Goal: Task Accomplishment & Management: Use online tool/utility

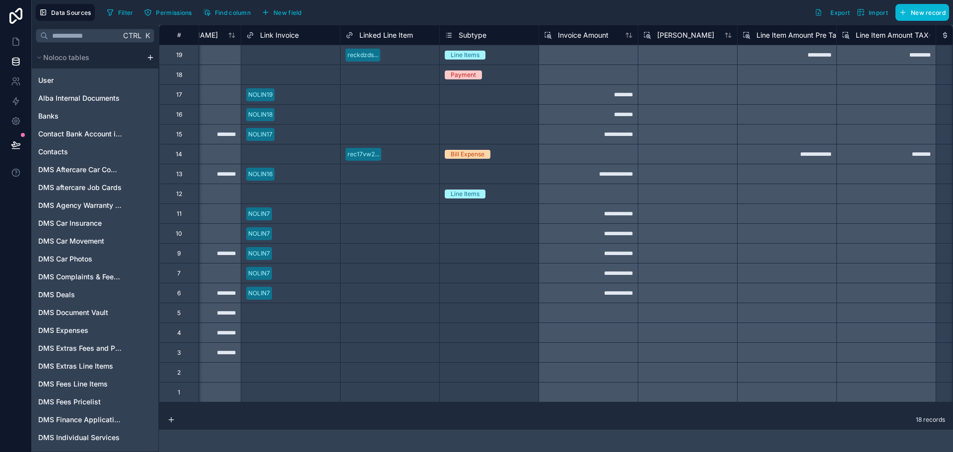
scroll to position [0, 1254]
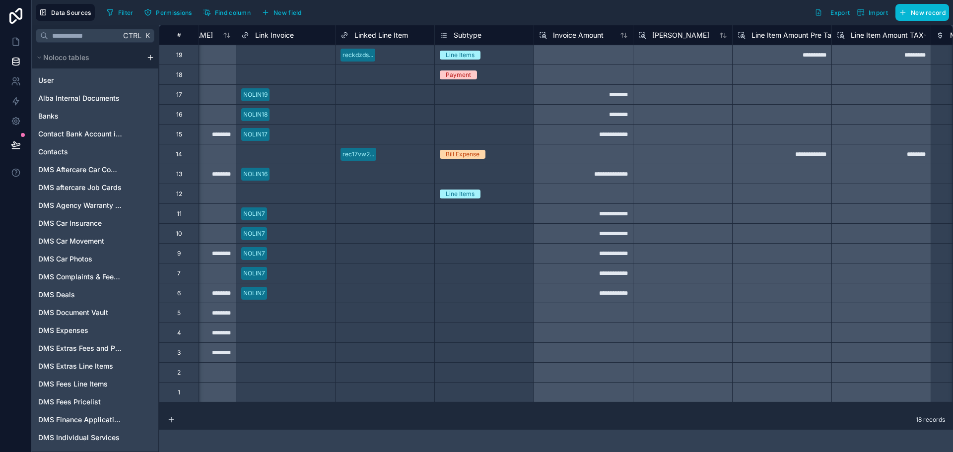
click at [511, 226] on div "Select a Subtype" at bounding box center [484, 233] width 99 height 19
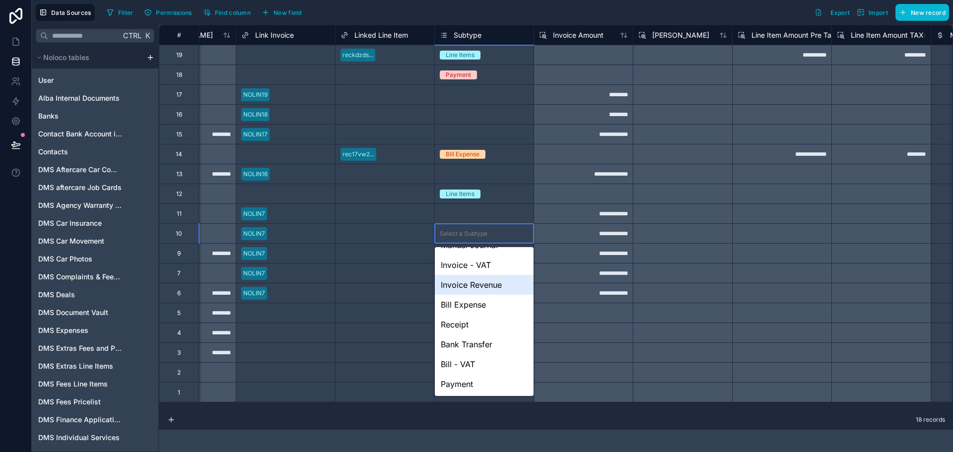
scroll to position [0, 0]
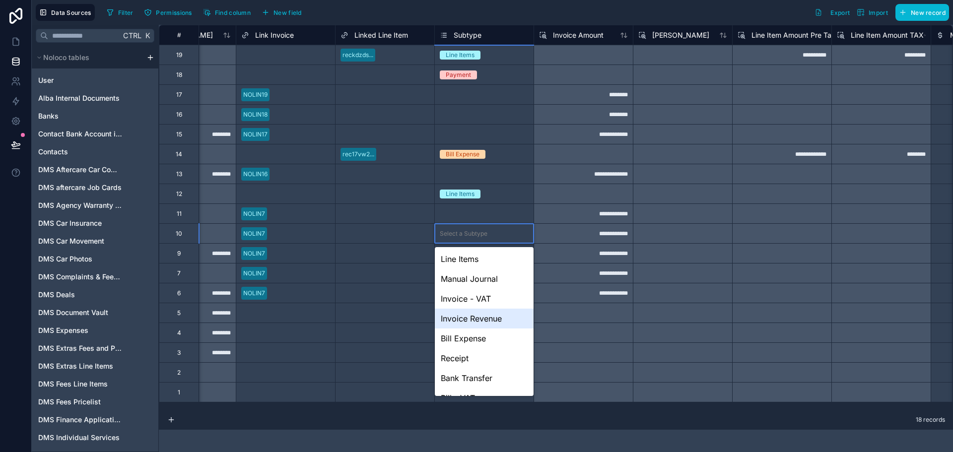
click at [498, 322] on div "Invoice Revenue" at bounding box center [484, 319] width 99 height 20
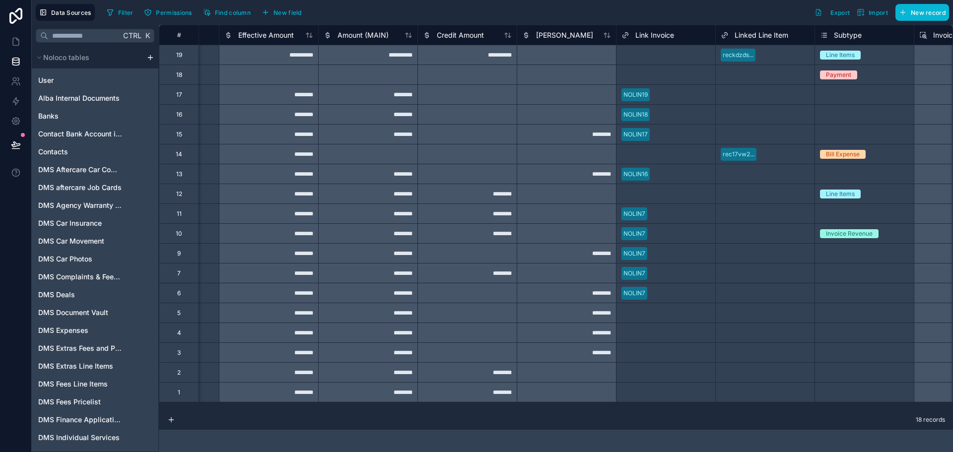
scroll to position [0, 817]
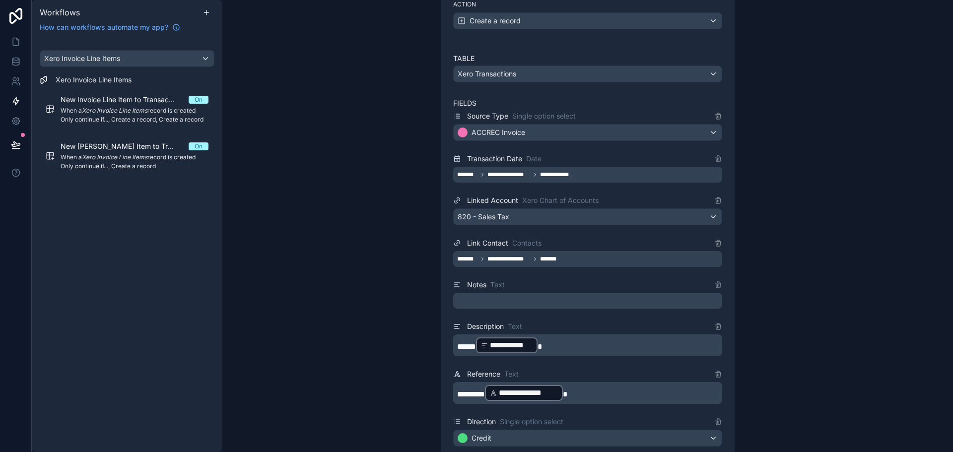
scroll to position [259, 0]
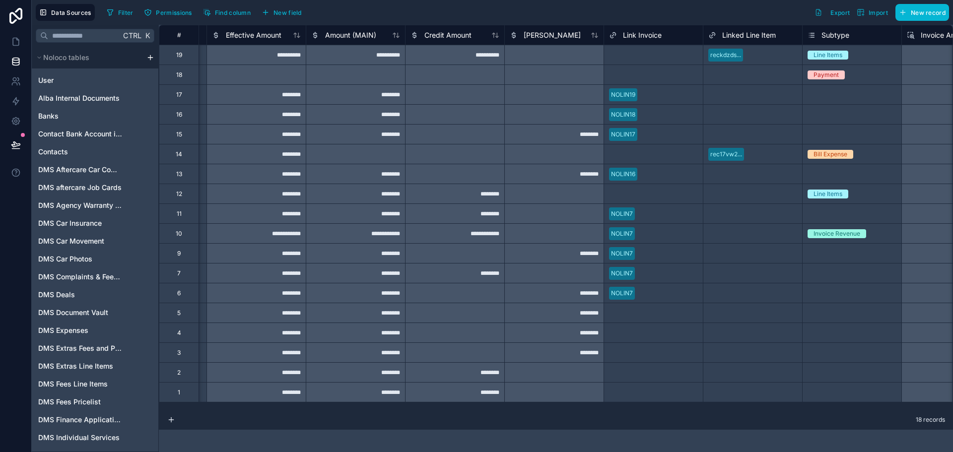
scroll to position [0, 785]
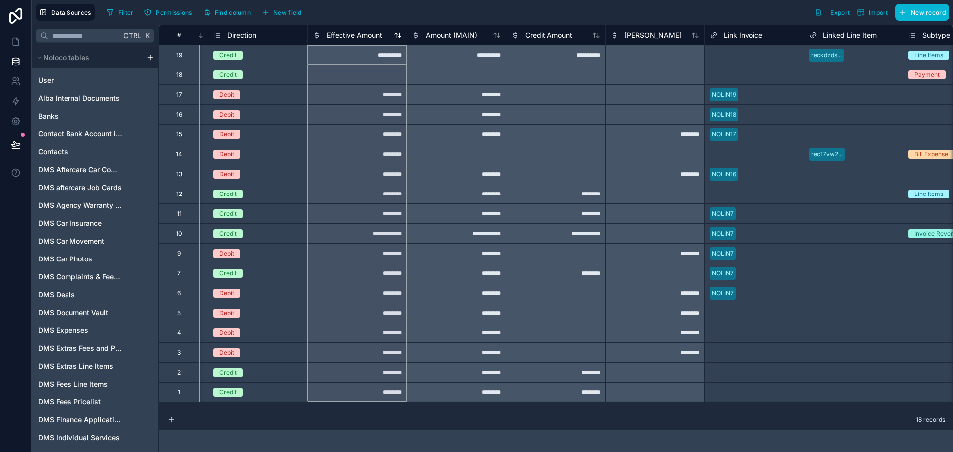
click at [362, 38] on span "Effective Amount" at bounding box center [355, 35] width 56 height 10
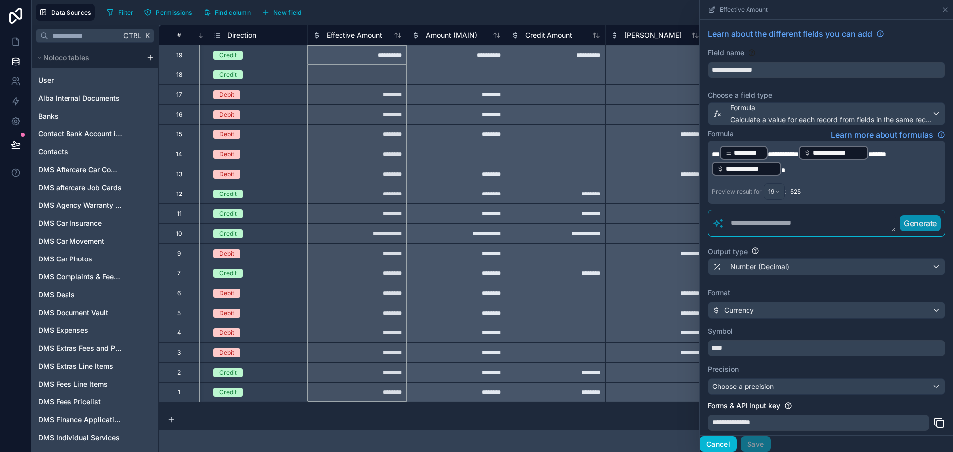
click at [713, 443] on button "Cancel" at bounding box center [718, 444] width 37 height 16
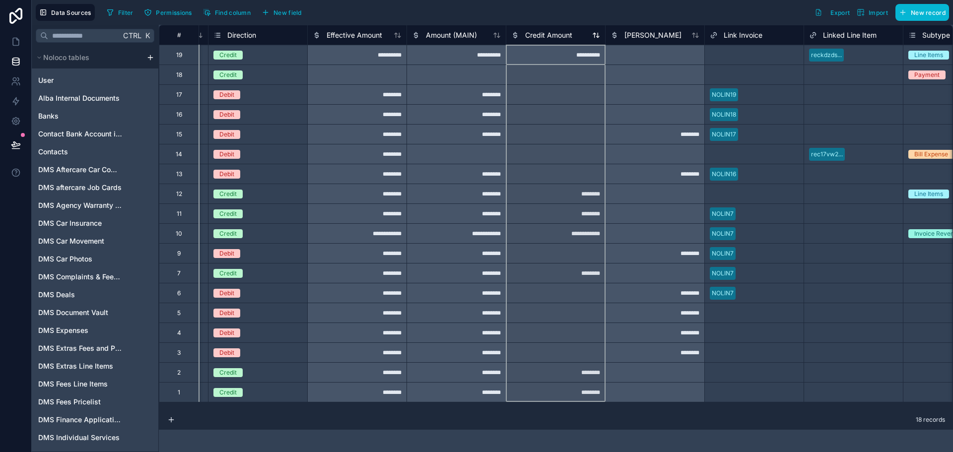
click at [554, 29] on div "Credit Amount" at bounding box center [541, 35] width 61 height 12
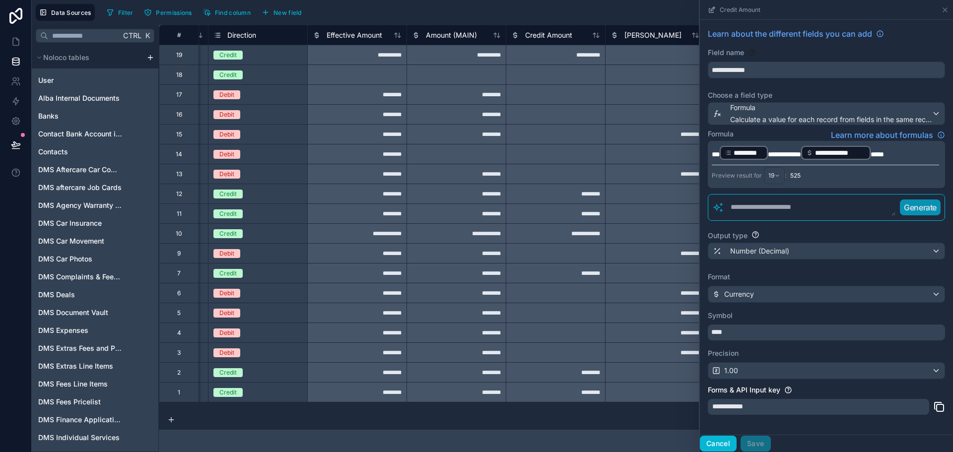
click at [720, 444] on button "Cancel" at bounding box center [718, 444] width 37 height 16
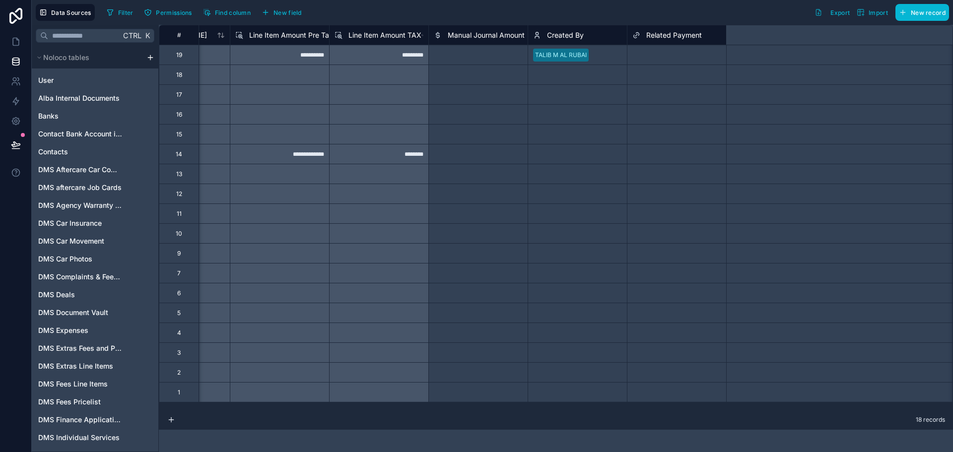
scroll to position [0, 1782]
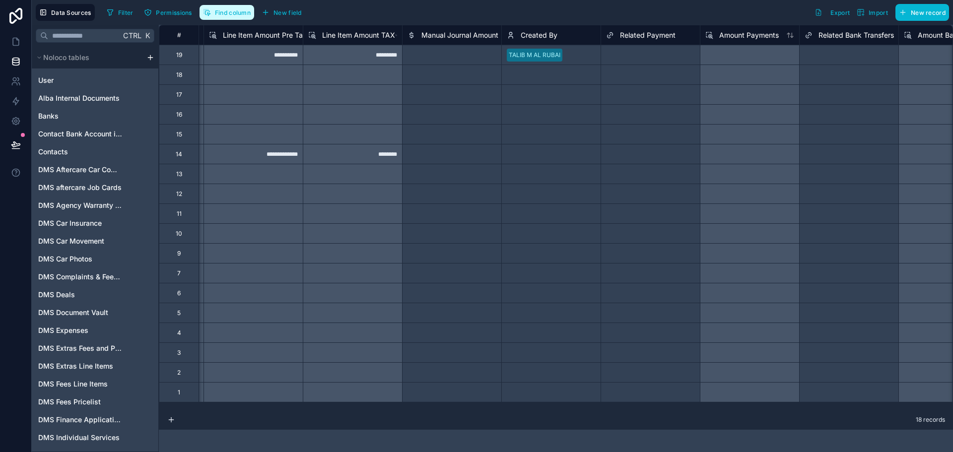
click at [237, 15] on span "Find column" at bounding box center [233, 12] width 36 height 7
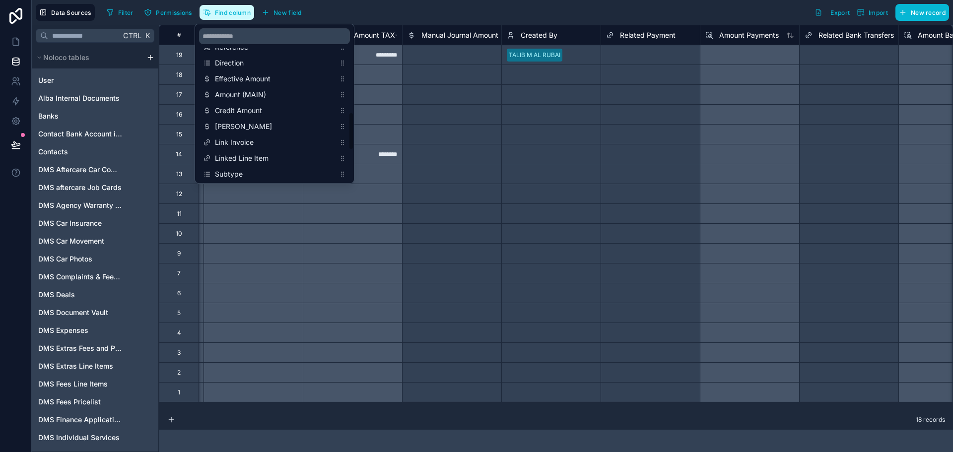
scroll to position [397, 0]
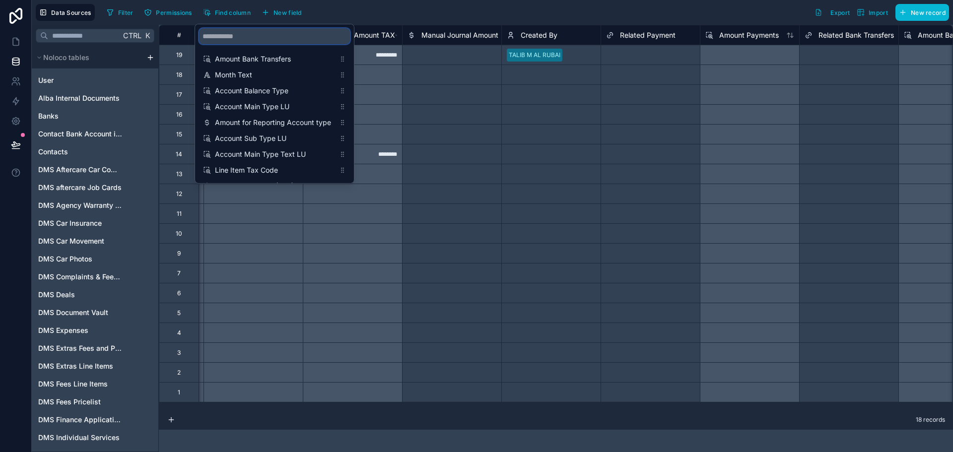
click at [265, 39] on input "scrollable content" at bounding box center [274, 36] width 151 height 16
type input "***"
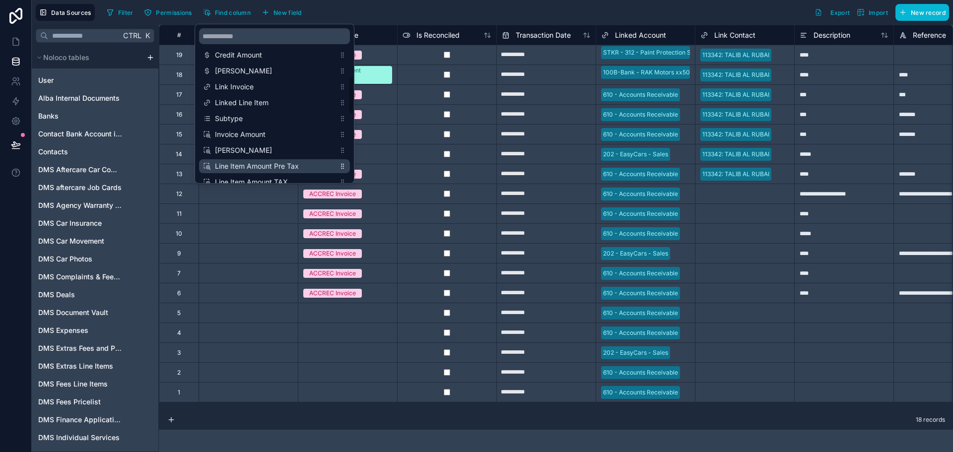
scroll to position [228, 0]
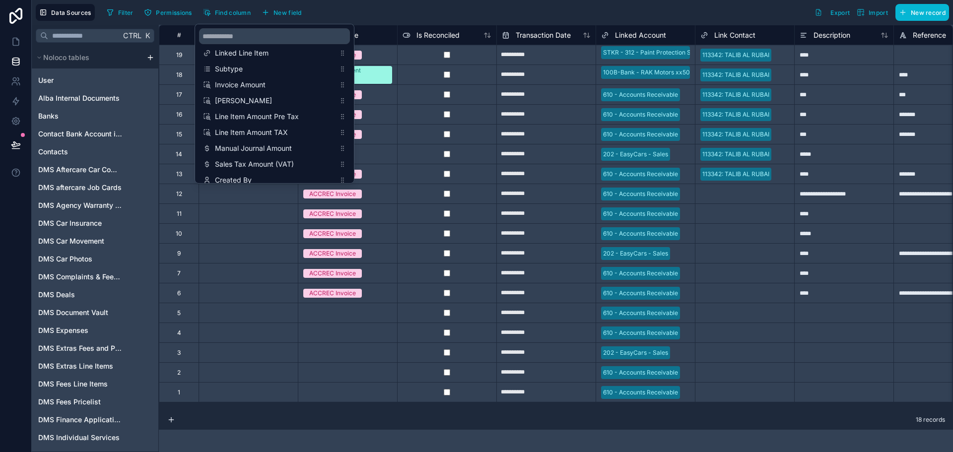
click at [515, 141] on input "**********" at bounding box center [546, 135] width 99 height 16
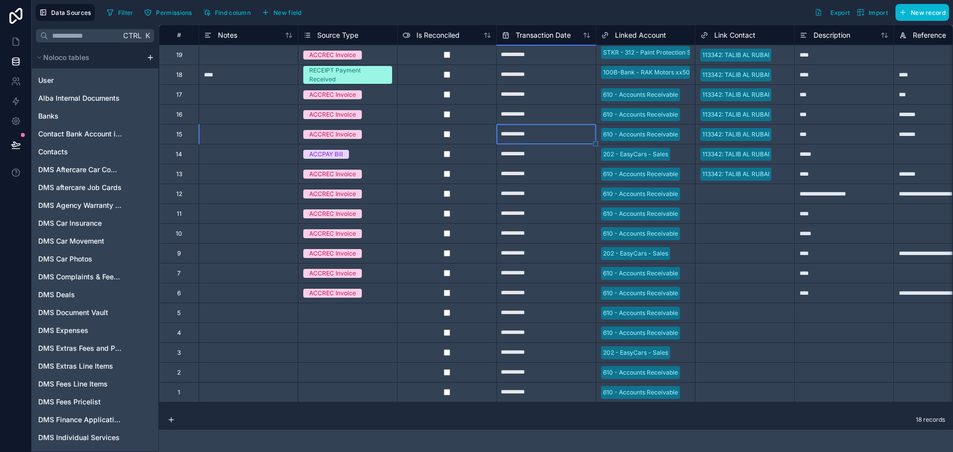
select select "****"
select select "*"
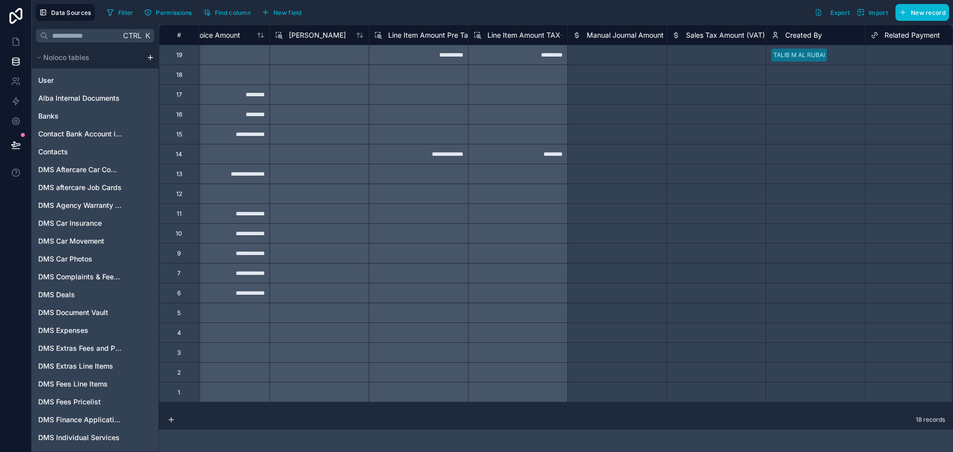
scroll to position [0, 1615]
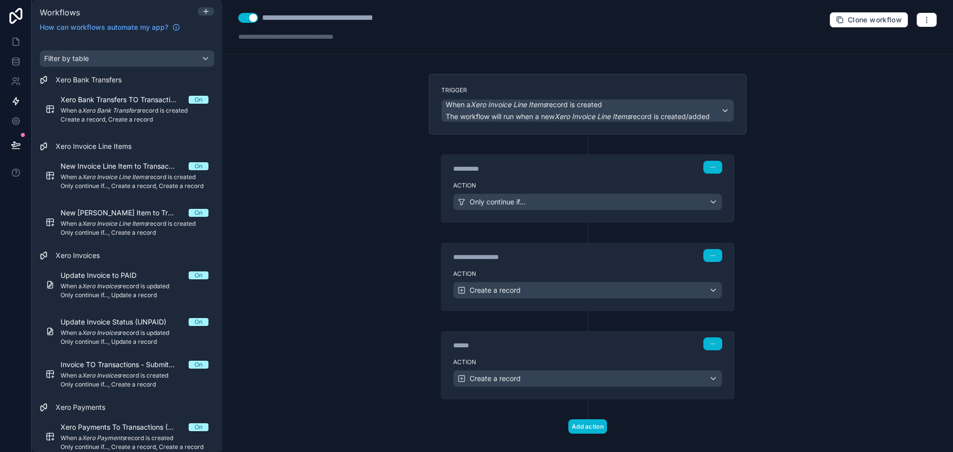
click at [499, 352] on div "****** Step 3" at bounding box center [587, 343] width 293 height 23
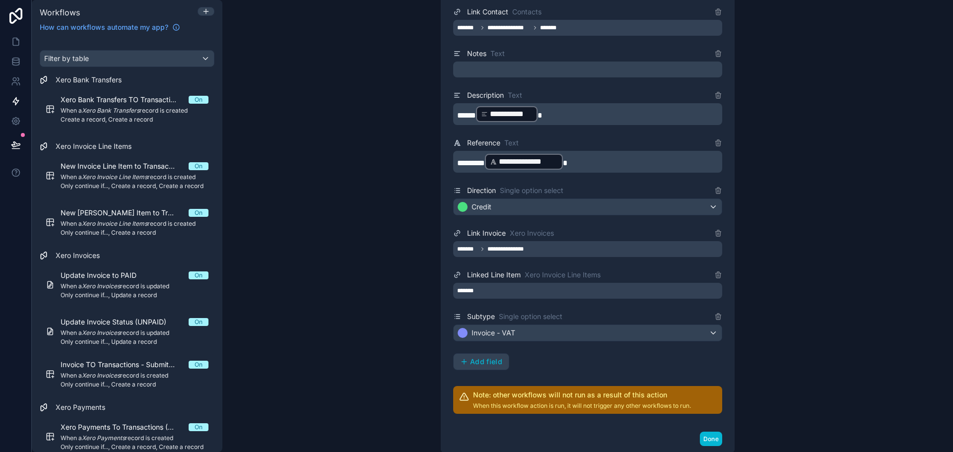
scroll to position [606, 0]
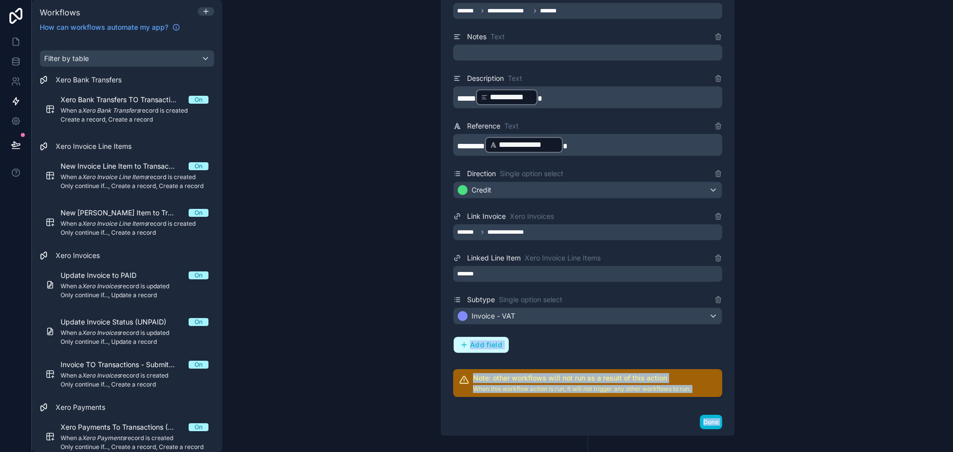
drag, startPoint x: 494, startPoint y: 347, endPoint x: 452, endPoint y: 352, distance: 43.0
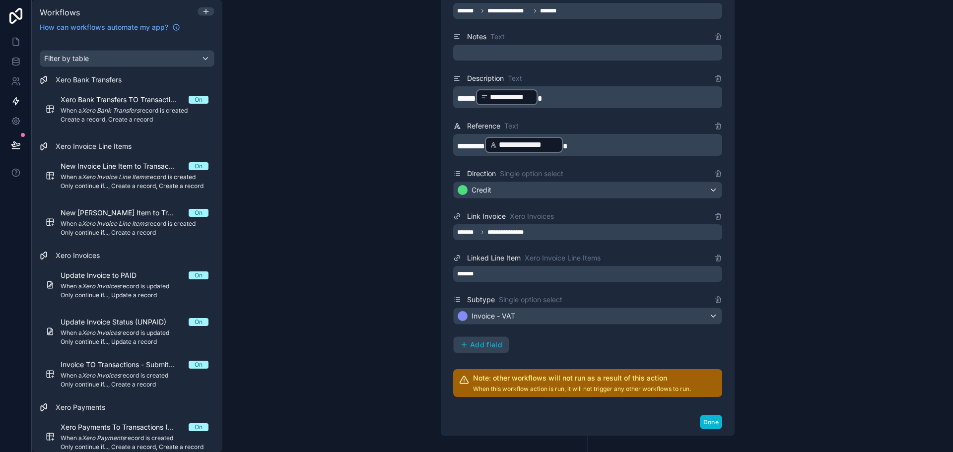
click at [560, 348] on div "**********" at bounding box center [587, 108] width 269 height 492
click at [474, 346] on span "Add field" at bounding box center [486, 345] width 32 height 9
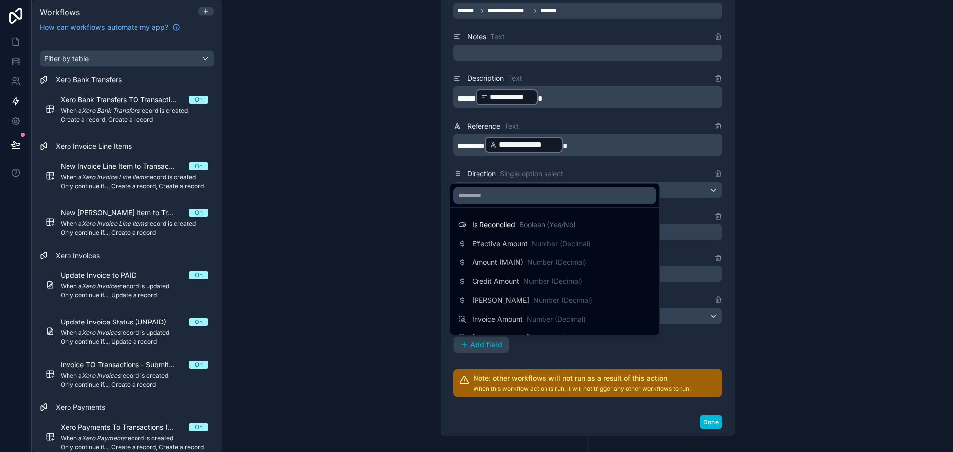
click at [533, 200] on input "text" at bounding box center [554, 196] width 201 height 16
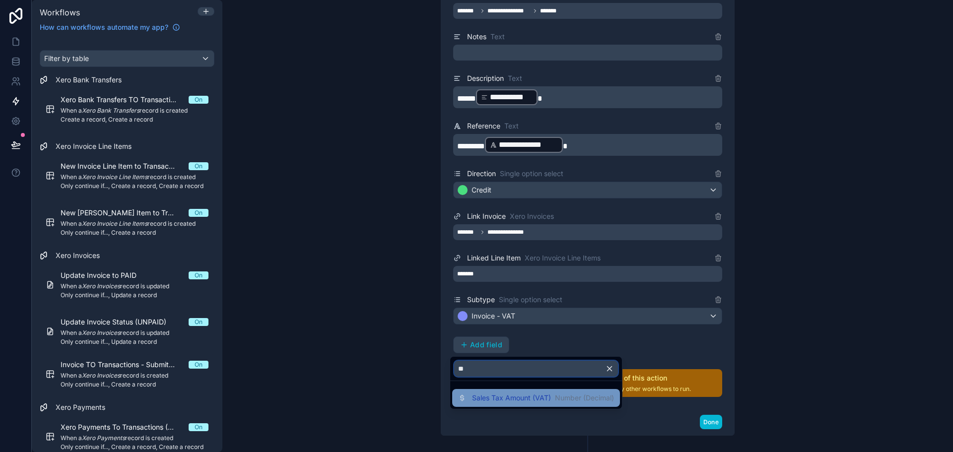
type input "**"
click at [506, 401] on span "Sales Tax Amount (VAT)" at bounding box center [511, 398] width 79 height 10
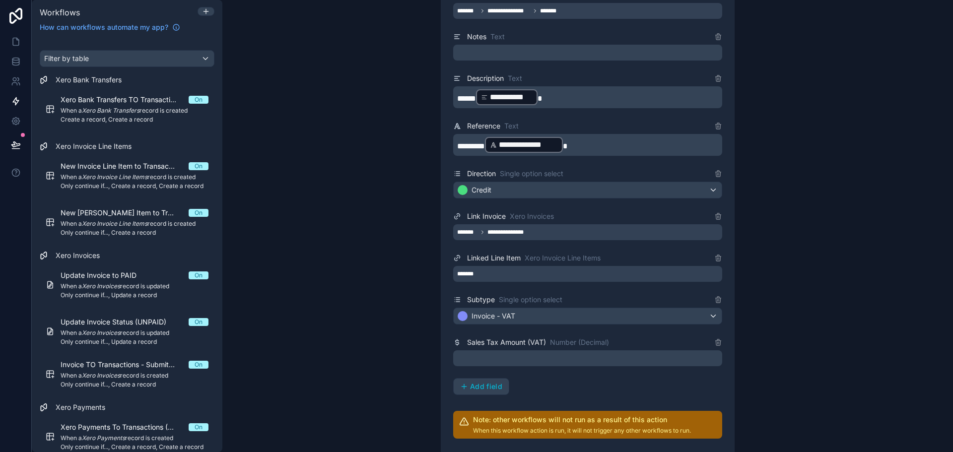
click at [529, 359] on p "﻿" at bounding box center [588, 358] width 263 height 12
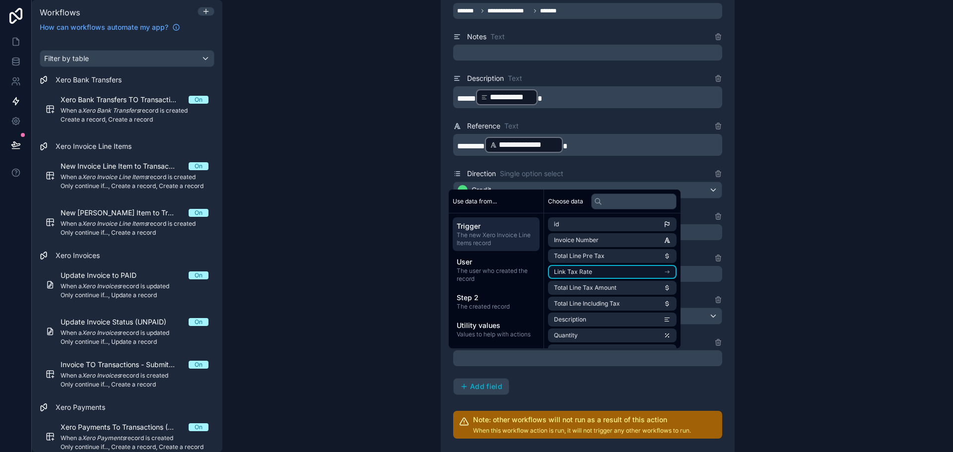
click at [605, 276] on li "Link Tax Rate" at bounding box center [612, 272] width 129 height 14
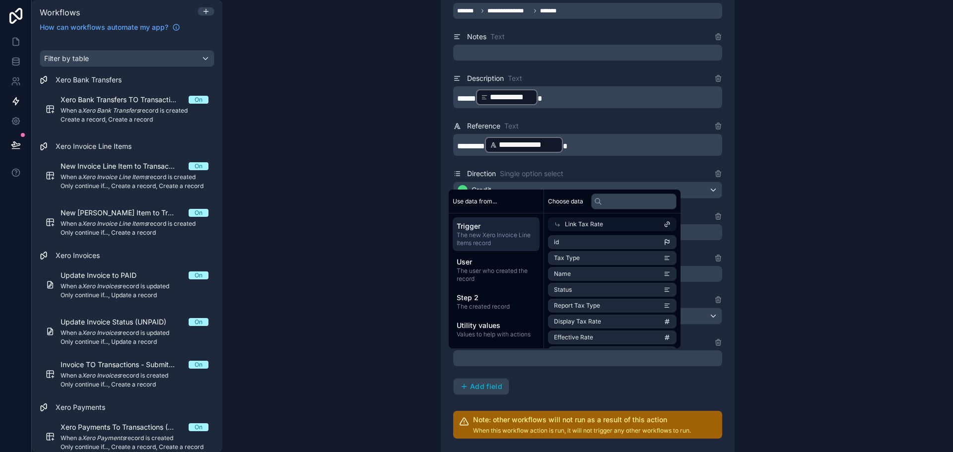
click at [553, 226] on div "Link Tax Rate" at bounding box center [612, 224] width 129 height 14
click at [622, 288] on li "Total Line Tax Amount" at bounding box center [612, 288] width 129 height 14
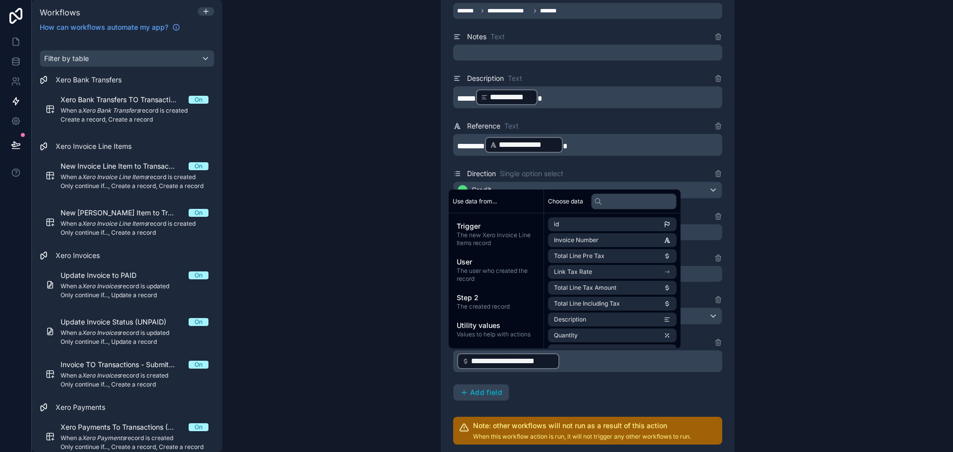
click at [741, 347] on div "**********" at bounding box center [588, 94] width 318 height 778
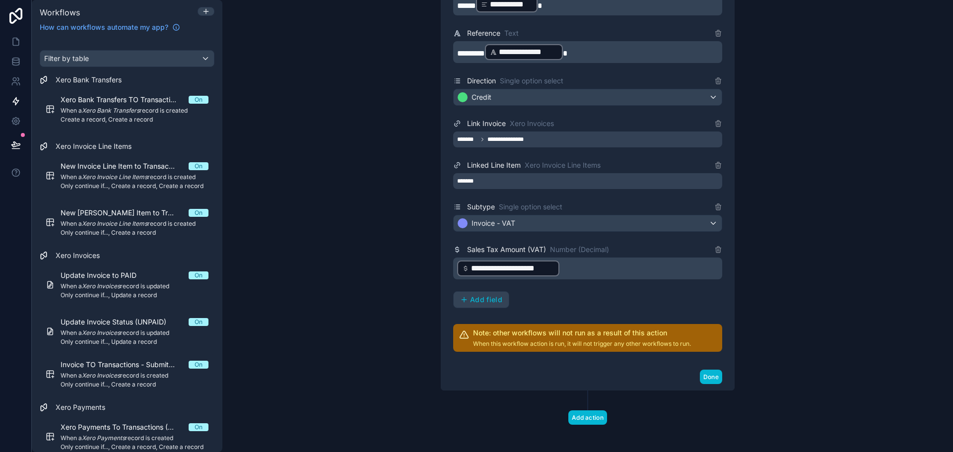
scroll to position [703, 0]
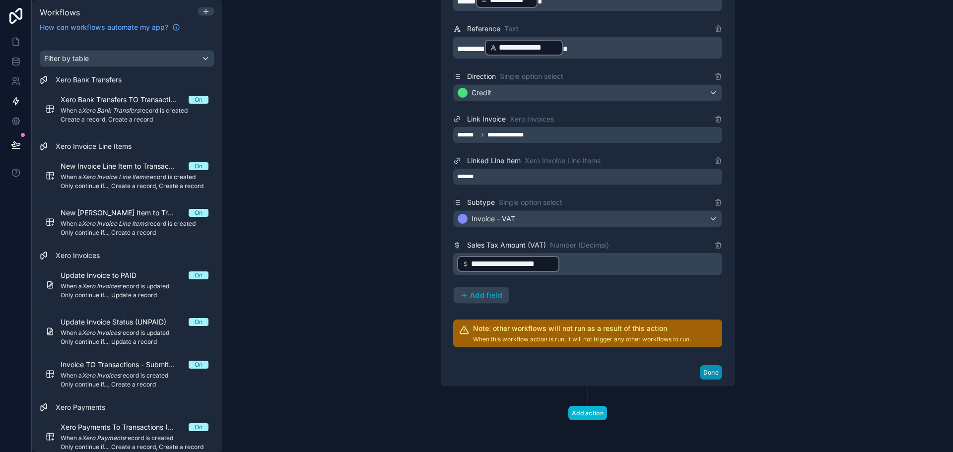
click at [707, 373] on button "Done" at bounding box center [711, 372] width 22 height 14
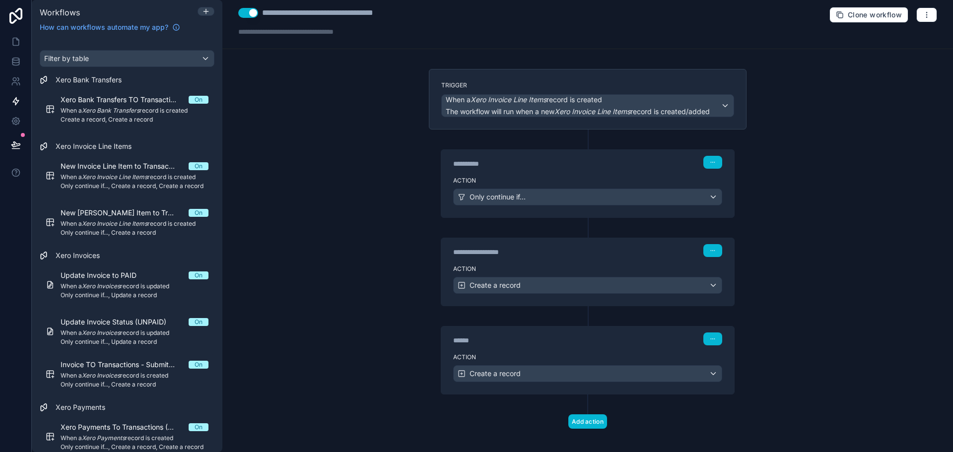
scroll to position [0, 0]
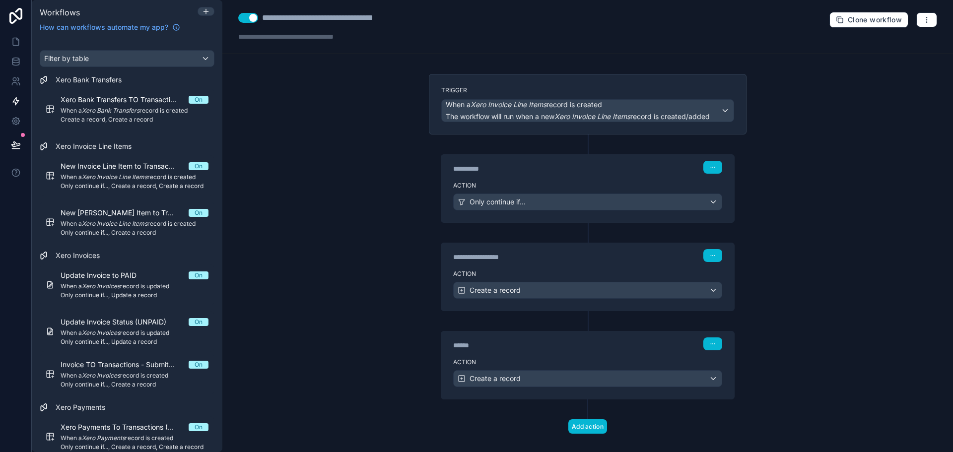
click at [465, 346] on div "******" at bounding box center [527, 346] width 149 height 10
click at [711, 347] on button "button" at bounding box center [712, 344] width 19 height 13
click at [470, 348] on div "******" at bounding box center [527, 346] width 149 height 10
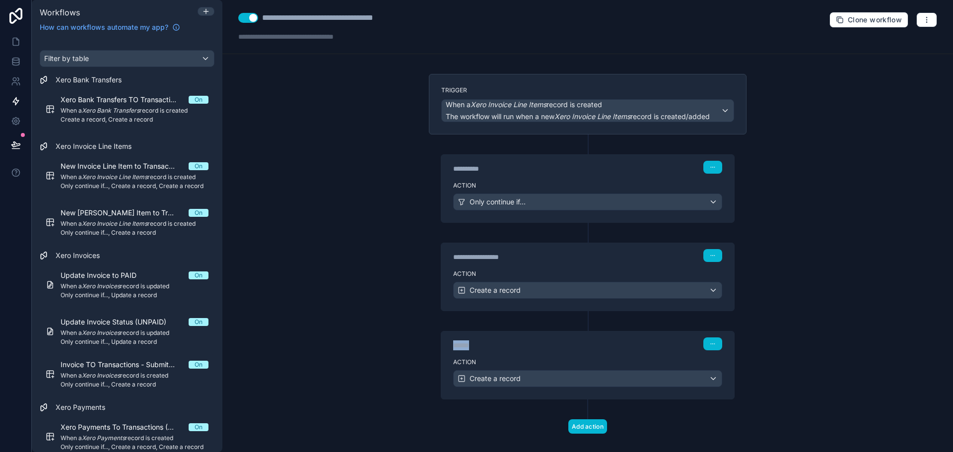
type div "******"
click at [417, 339] on div "**********" at bounding box center [587, 226] width 731 height 452
click at [149, 60] on div "Filter by table" at bounding box center [127, 59] width 174 height 16
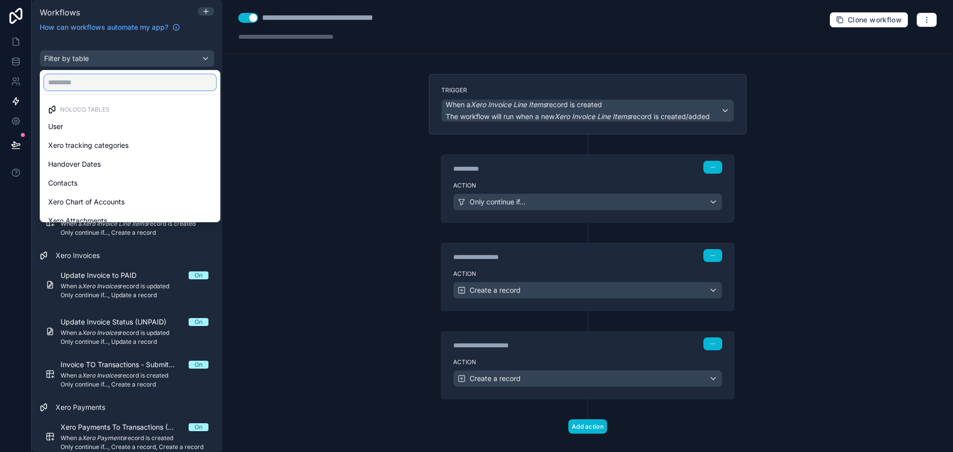
click at [136, 81] on input "text" at bounding box center [130, 82] width 172 height 16
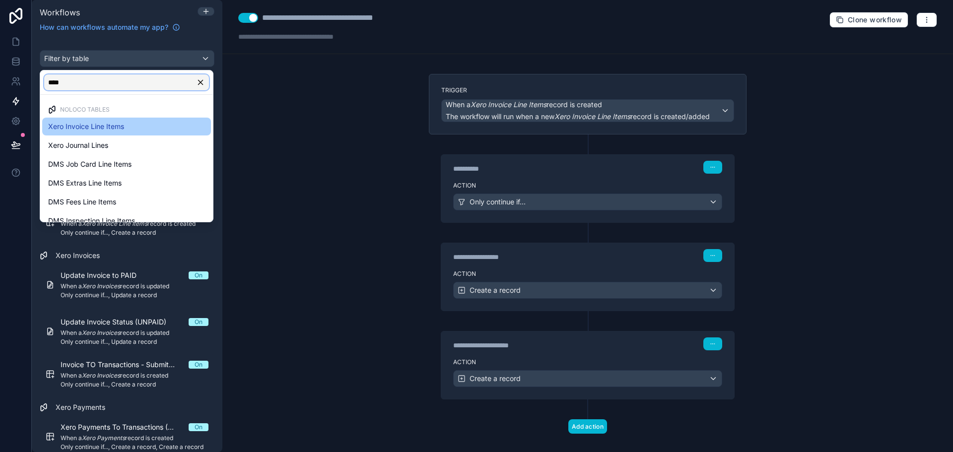
type input "****"
click at [141, 127] on div "Xero Invoice Line Items" at bounding box center [126, 127] width 157 height 12
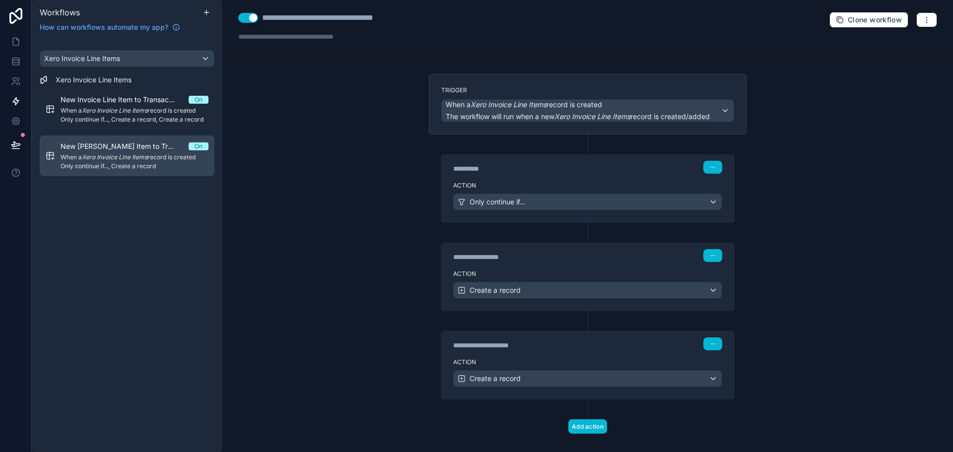
click at [151, 163] on span "Only continue if..., Create a record" at bounding box center [135, 166] width 148 height 8
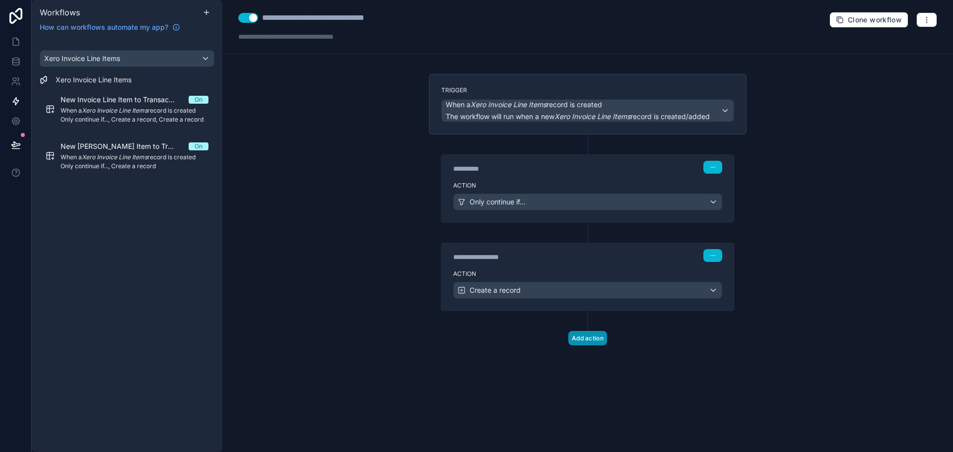
click at [584, 344] on button "Add action" at bounding box center [587, 338] width 39 height 14
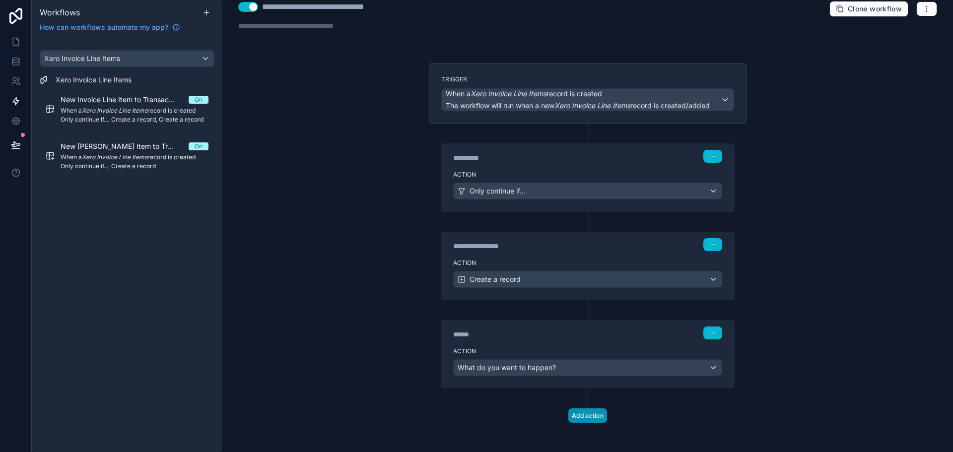
scroll to position [13, 0]
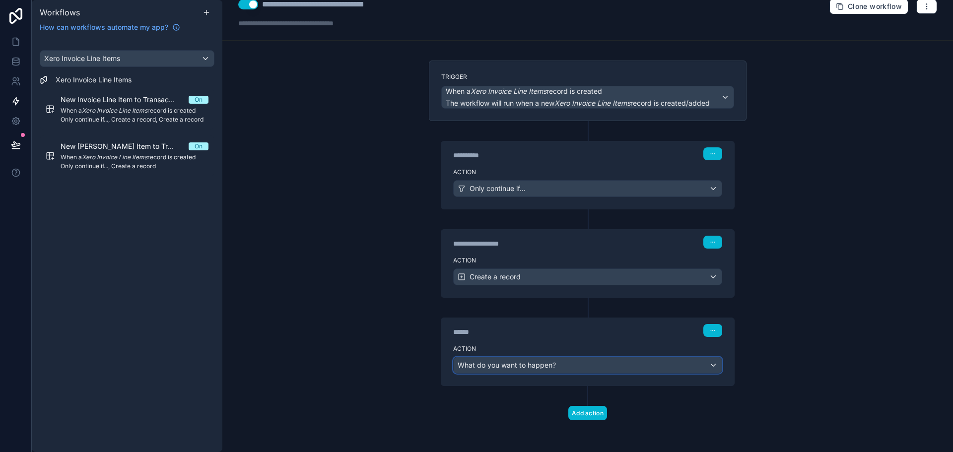
click at [500, 363] on span "What do you want to happen?" at bounding box center [507, 365] width 98 height 8
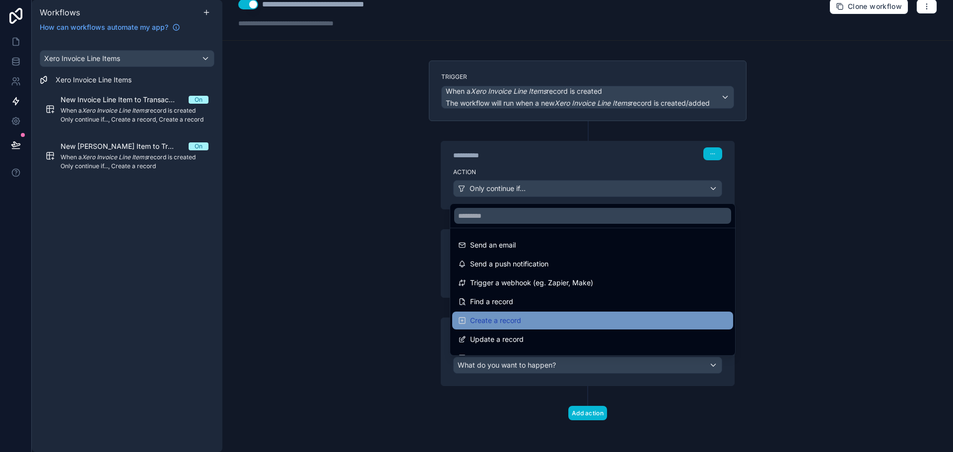
click at [536, 316] on div "Create a record" at bounding box center [592, 321] width 269 height 12
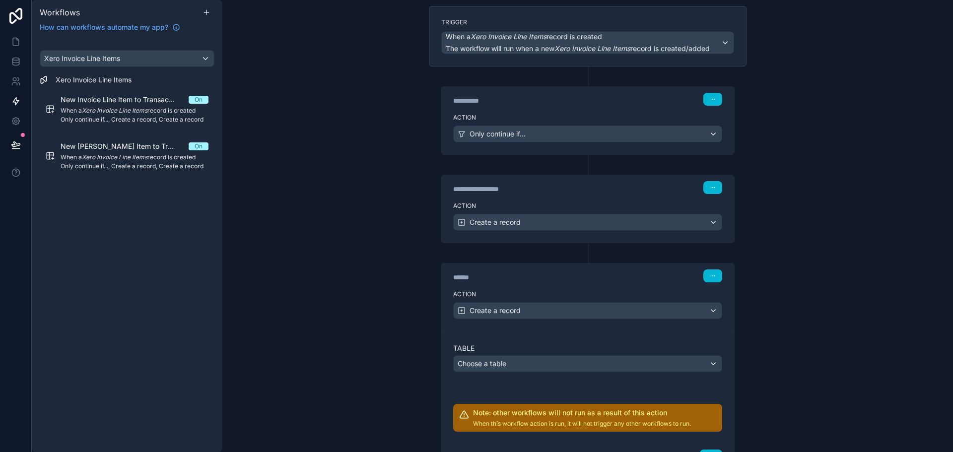
scroll to position [152, 0]
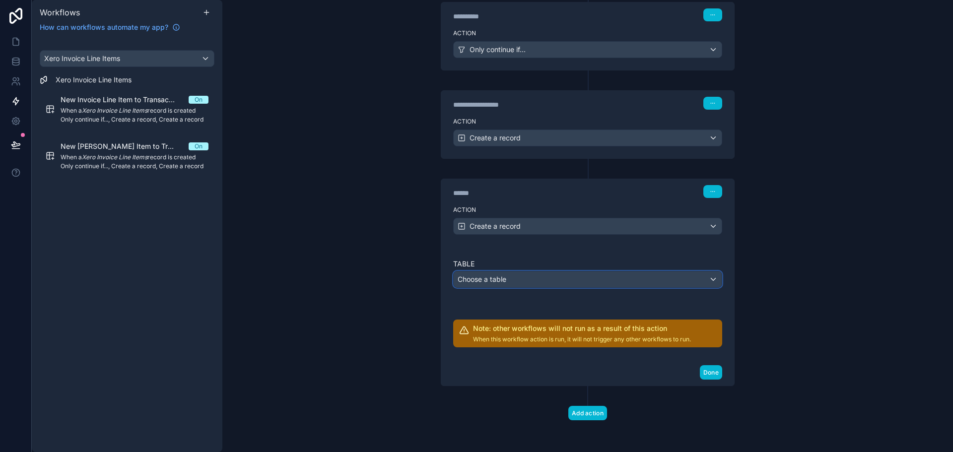
click at [532, 275] on div "Choose a table" at bounding box center [588, 280] width 268 height 16
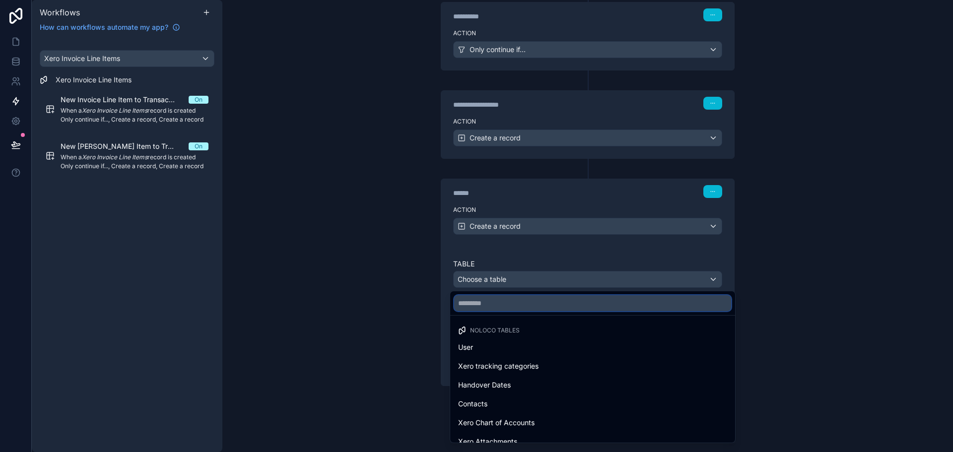
click at [523, 301] on input "text" at bounding box center [592, 303] width 277 height 16
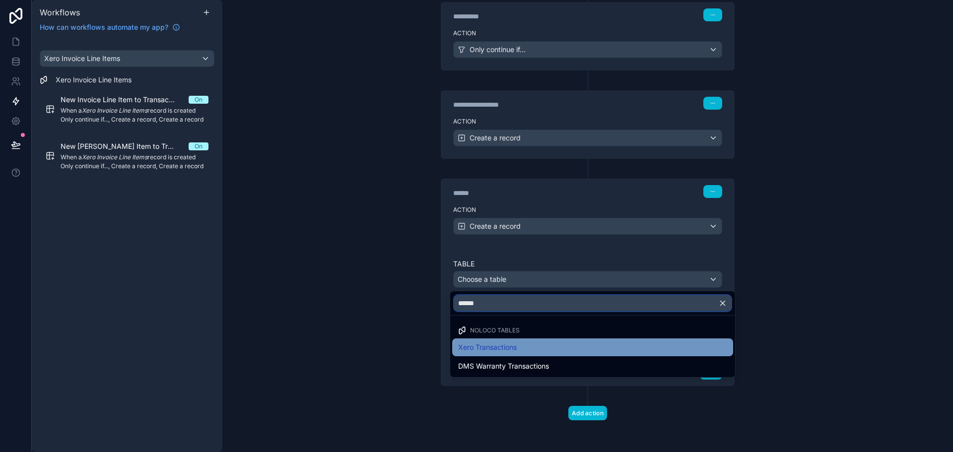
type input "******"
click at [517, 348] on span "Xero Transactions" at bounding box center [487, 348] width 59 height 12
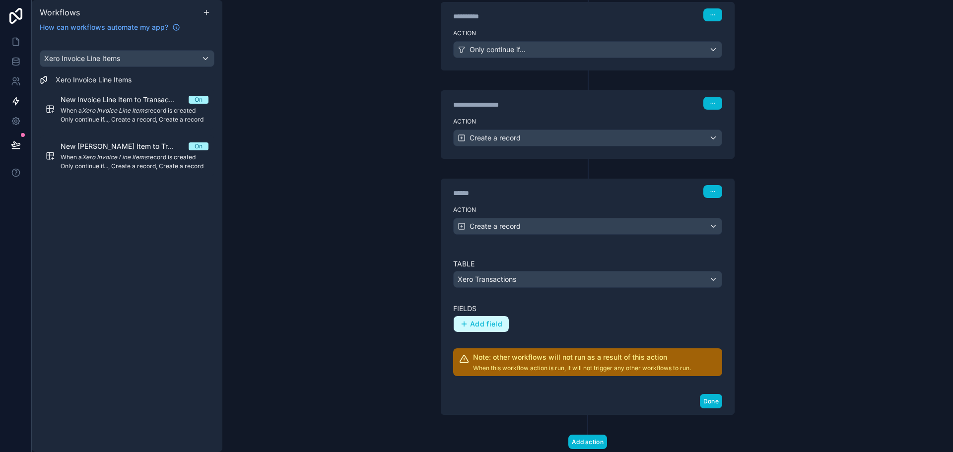
click at [492, 320] on span "Add field" at bounding box center [486, 324] width 32 height 9
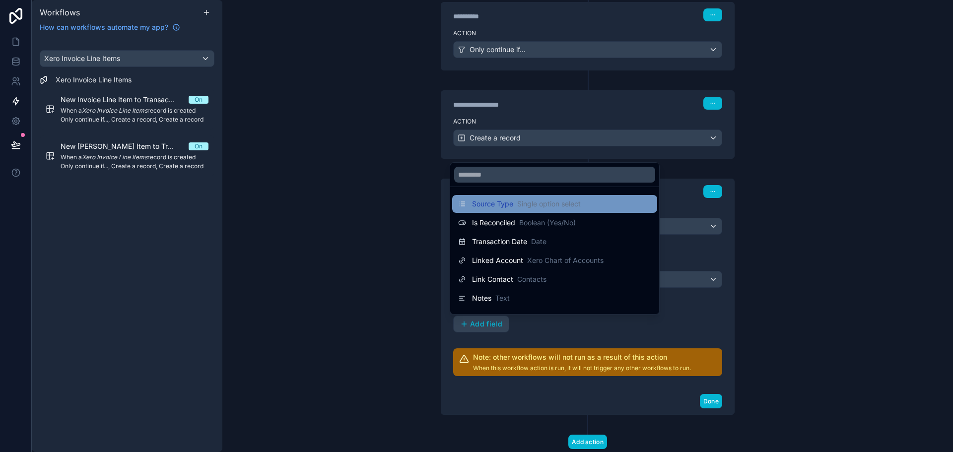
click at [511, 208] on span "Source Type" at bounding box center [492, 204] width 41 height 10
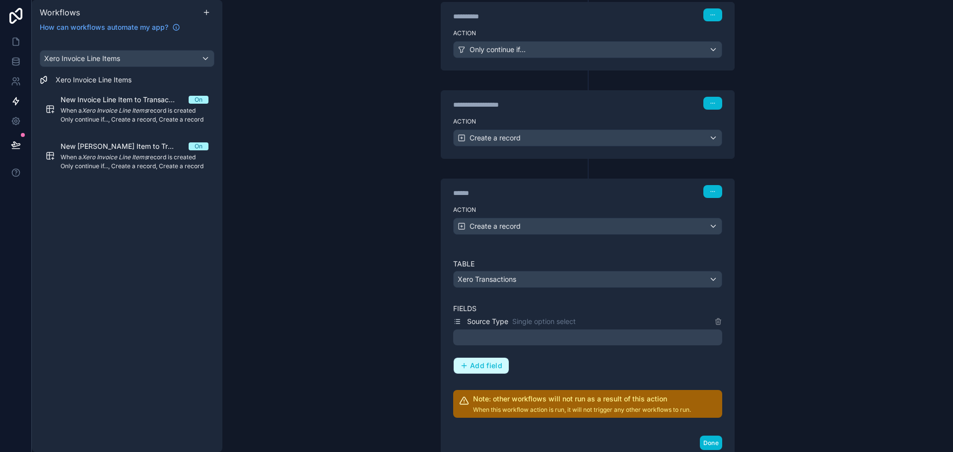
click at [466, 366] on div "Add field" at bounding box center [481, 365] width 42 height 9
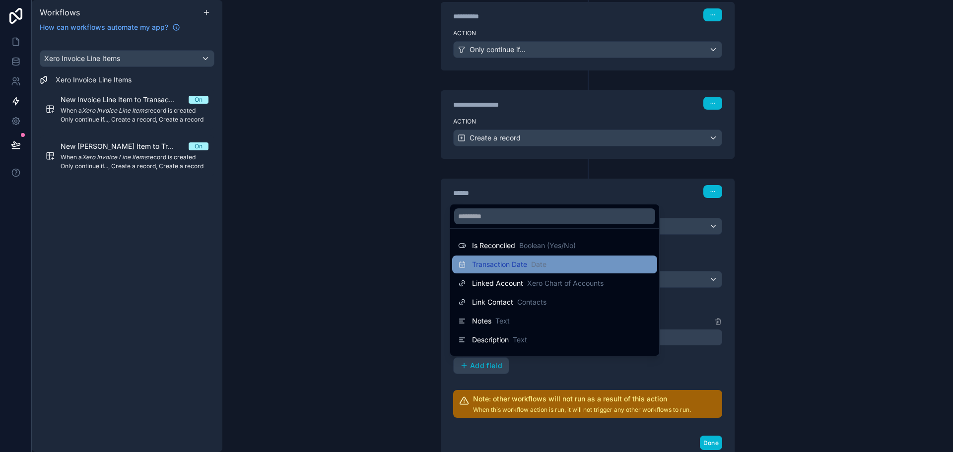
click at [498, 269] on span "Transaction Date" at bounding box center [499, 265] width 55 height 10
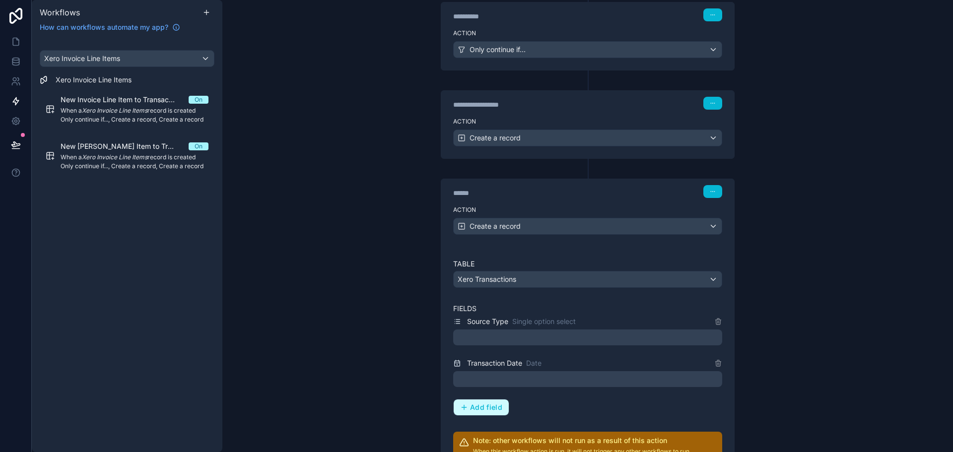
click at [479, 408] on span "Add field" at bounding box center [486, 407] width 32 height 9
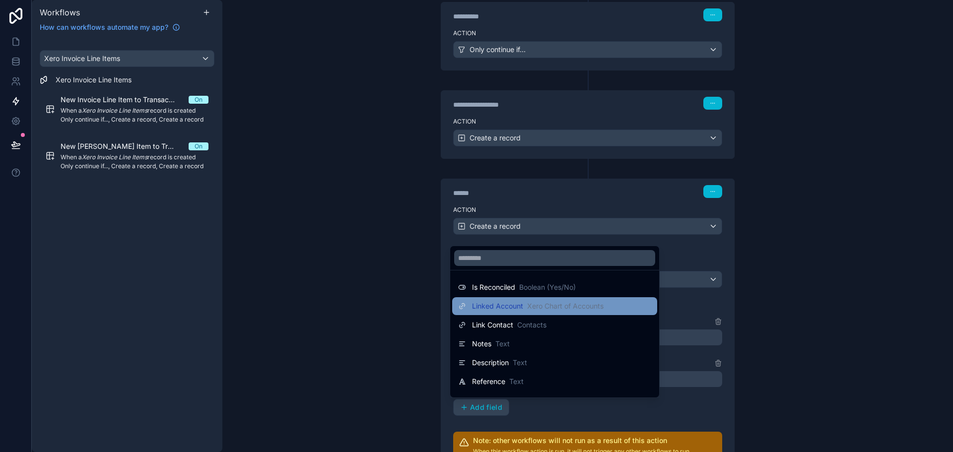
click at [501, 309] on span "Linked Account" at bounding box center [497, 306] width 51 height 10
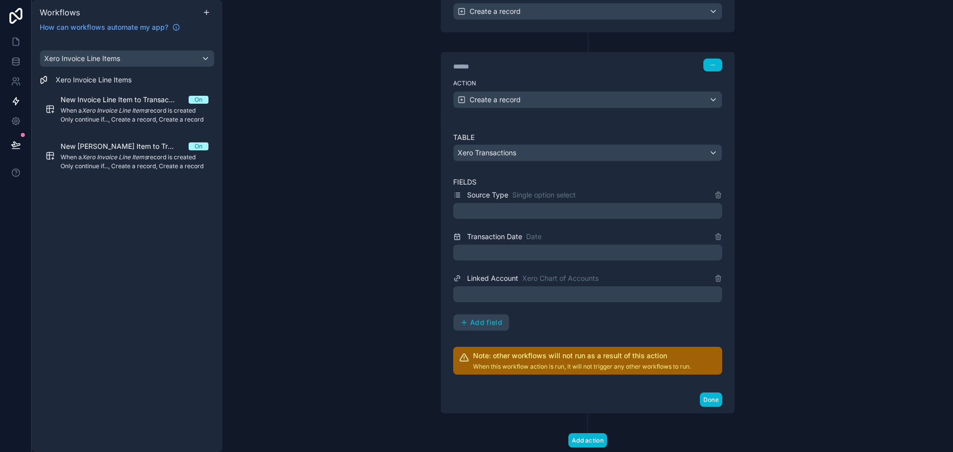
scroll to position [306, 0]
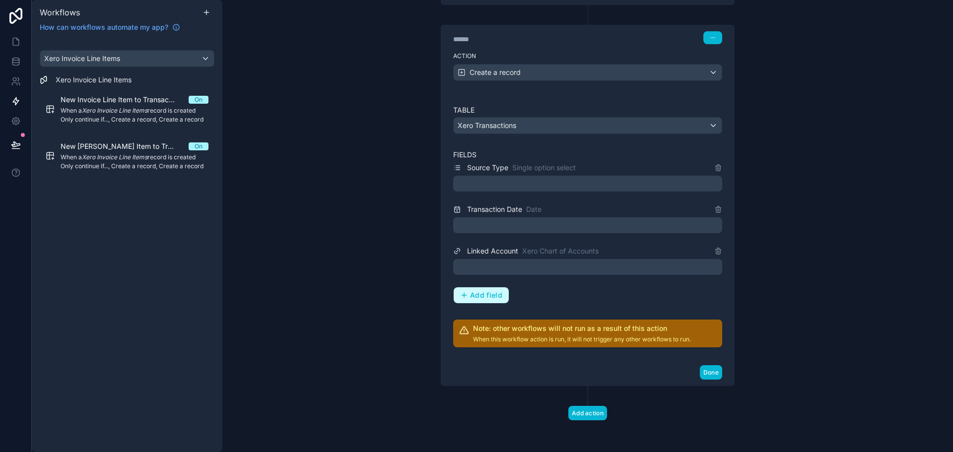
click at [493, 296] on span "Add field" at bounding box center [486, 295] width 32 height 9
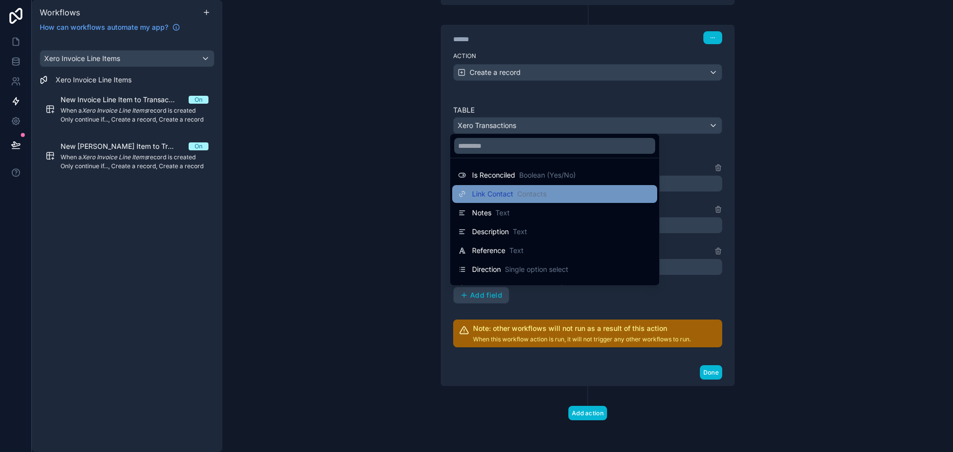
click at [514, 200] on div "Link Contact Contacts" at bounding box center [554, 194] width 205 height 18
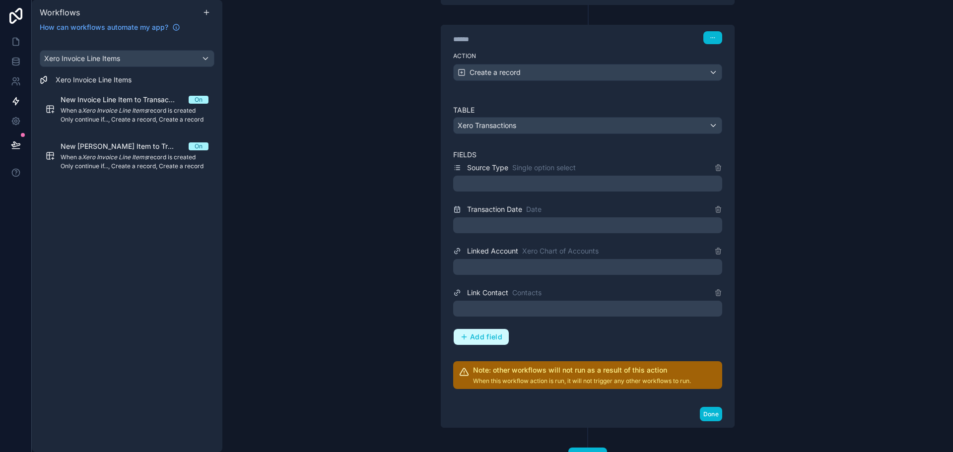
click at [488, 333] on span "Add field" at bounding box center [486, 337] width 32 height 9
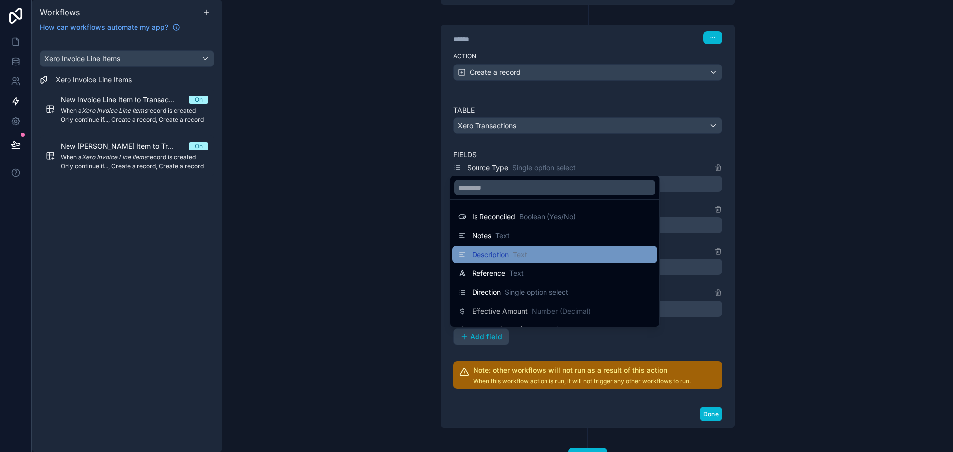
click at [505, 254] on span "Description" at bounding box center [490, 255] width 37 height 10
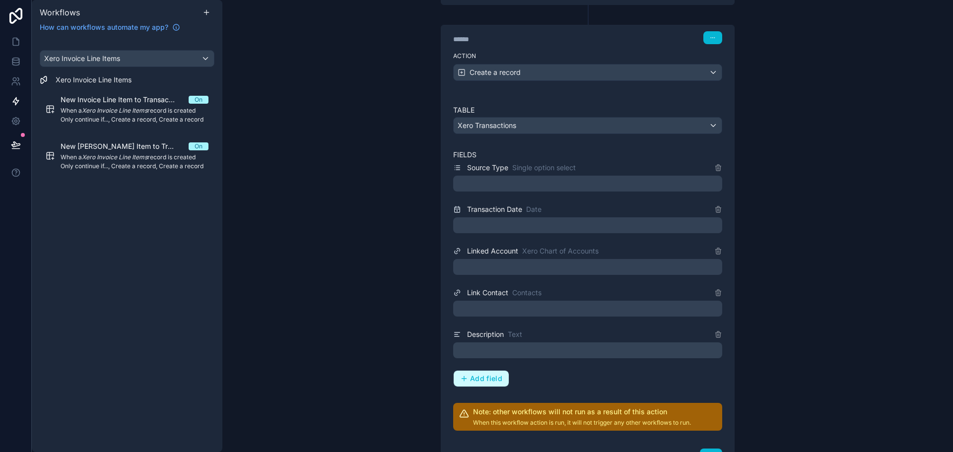
click at [483, 374] on span "Add field" at bounding box center [486, 378] width 32 height 9
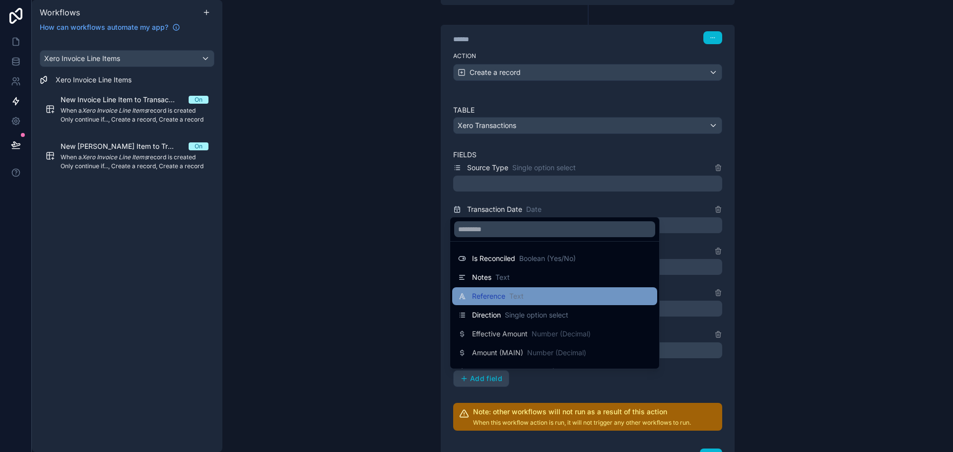
click at [500, 295] on span "Reference" at bounding box center [488, 296] width 33 height 10
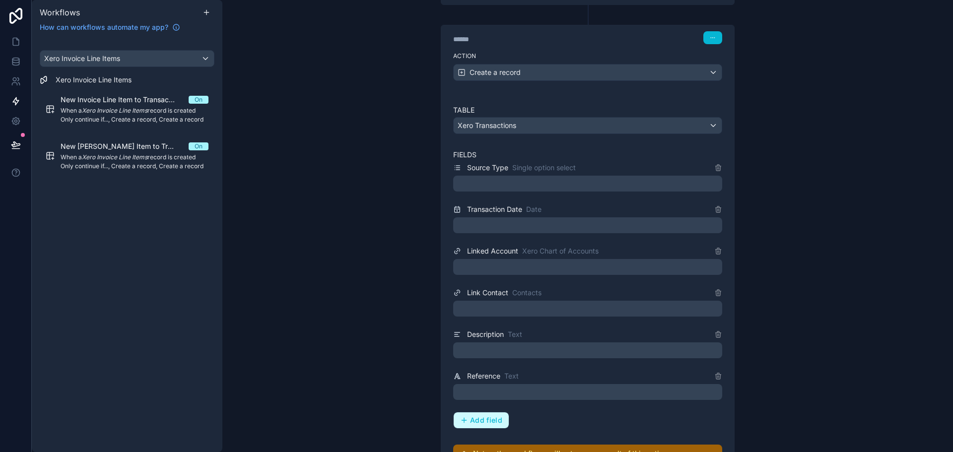
click at [475, 421] on span "Add field" at bounding box center [486, 420] width 32 height 9
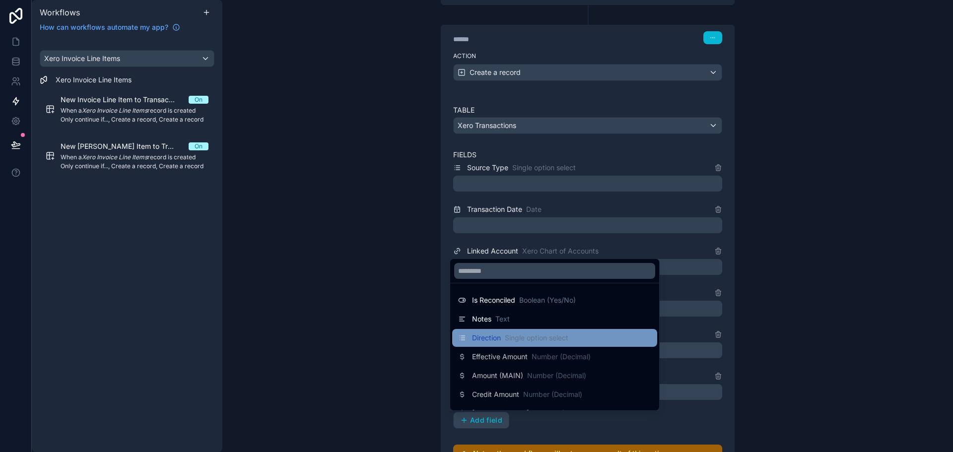
click at [501, 345] on div "Direction Single option select" at bounding box center [554, 338] width 205 height 18
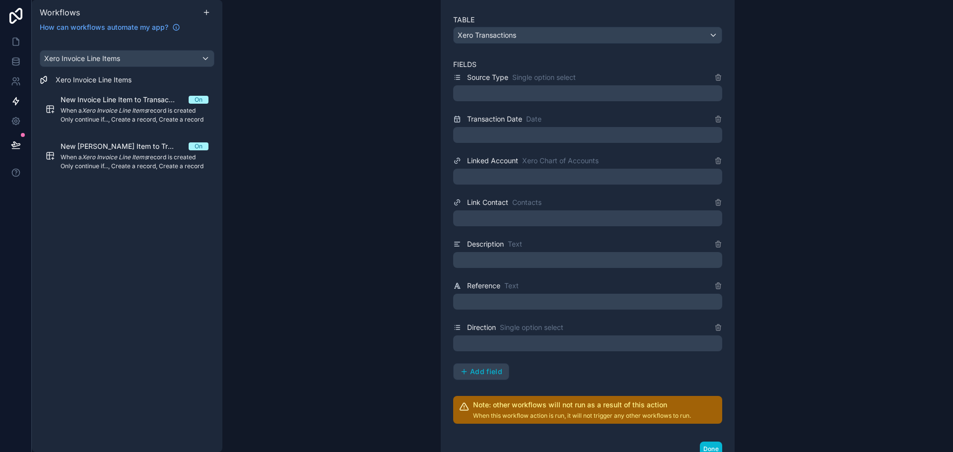
scroll to position [406, 0]
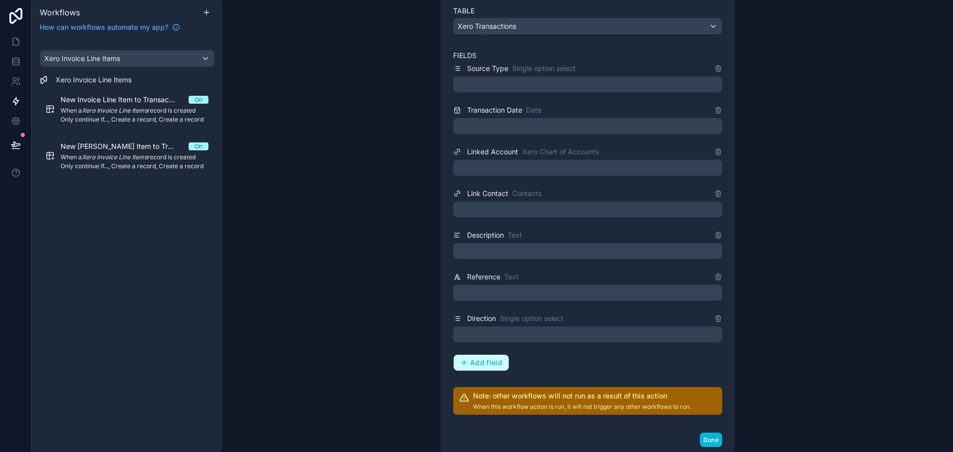
click at [494, 359] on span "Add field" at bounding box center [486, 362] width 32 height 9
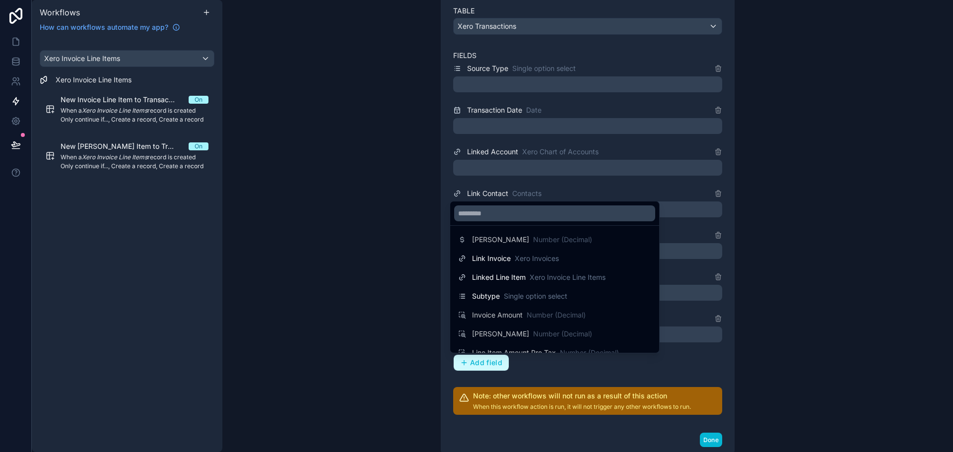
scroll to position [99, 0]
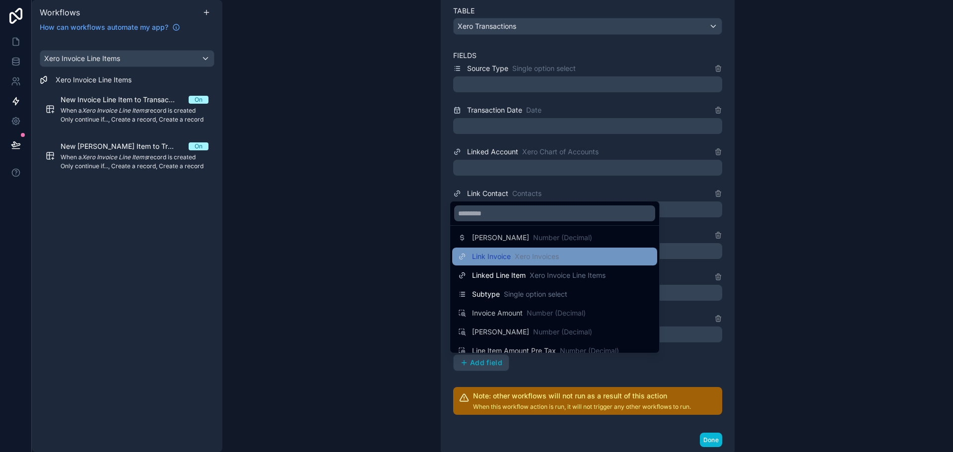
click at [514, 263] on div "Link Invoice Xero Invoices" at bounding box center [554, 257] width 205 height 18
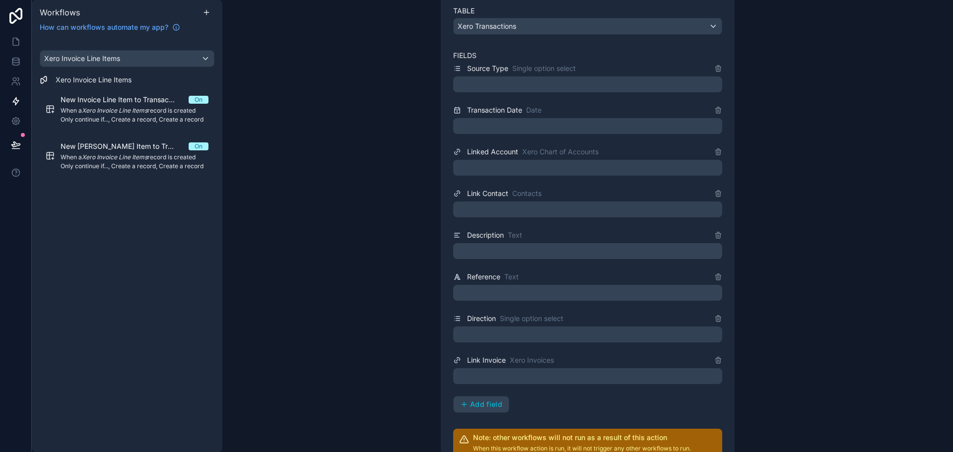
click at [494, 393] on div "Source Type Single option select Transaction Date Date Linked Account Xero Char…" at bounding box center [587, 238] width 269 height 351
click at [493, 401] on span "Add field" at bounding box center [486, 404] width 32 height 9
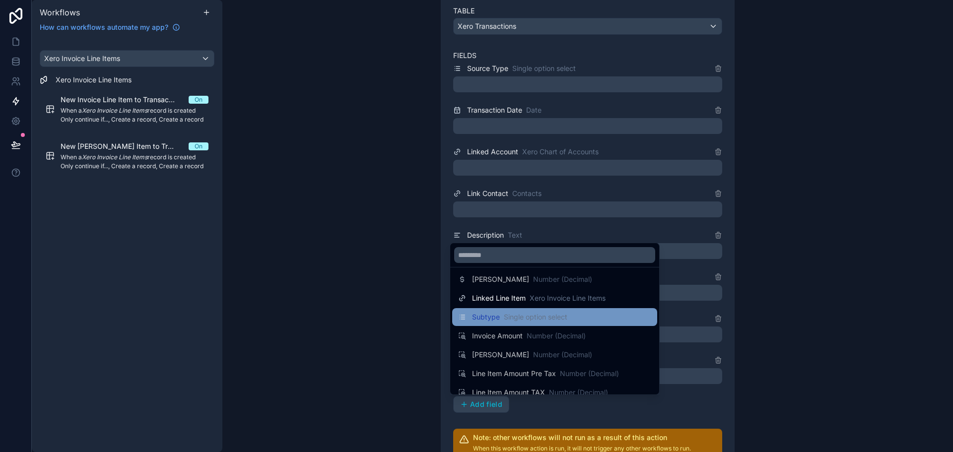
click at [516, 326] on div "Subtype Single option select" at bounding box center [554, 317] width 205 height 18
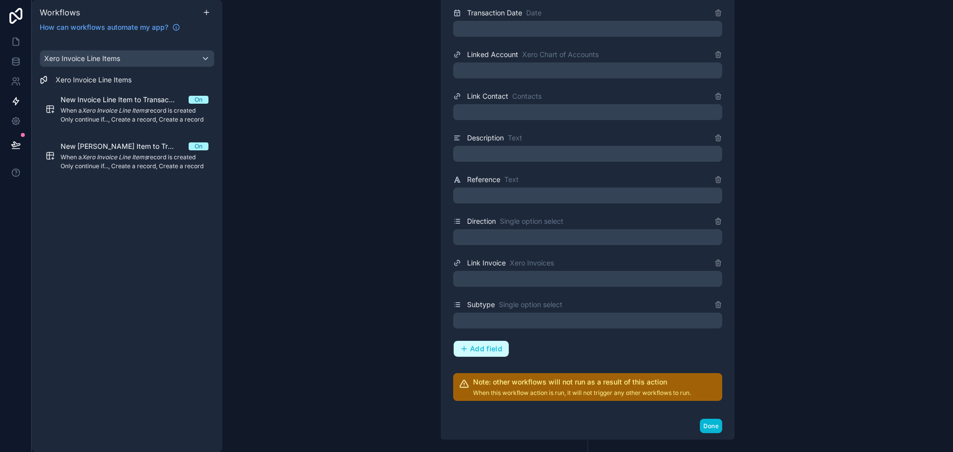
scroll to position [505, 0]
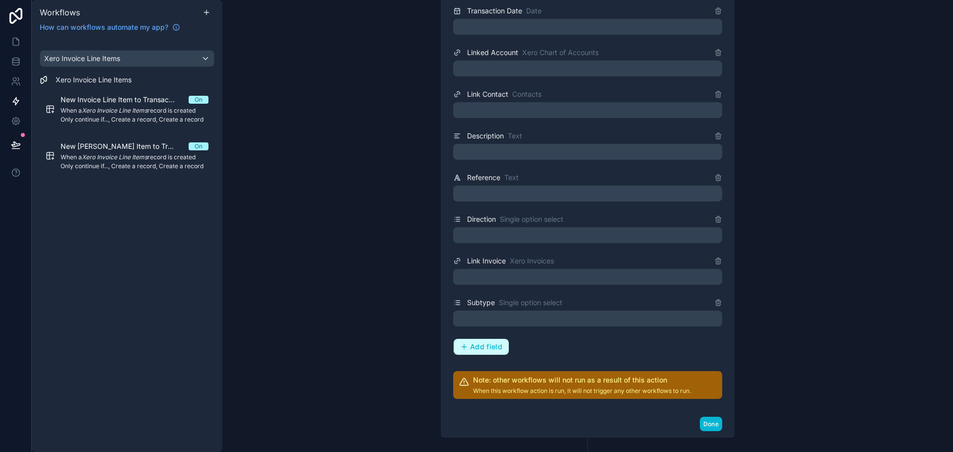
click at [482, 339] on button "Add field" at bounding box center [481, 347] width 55 height 16
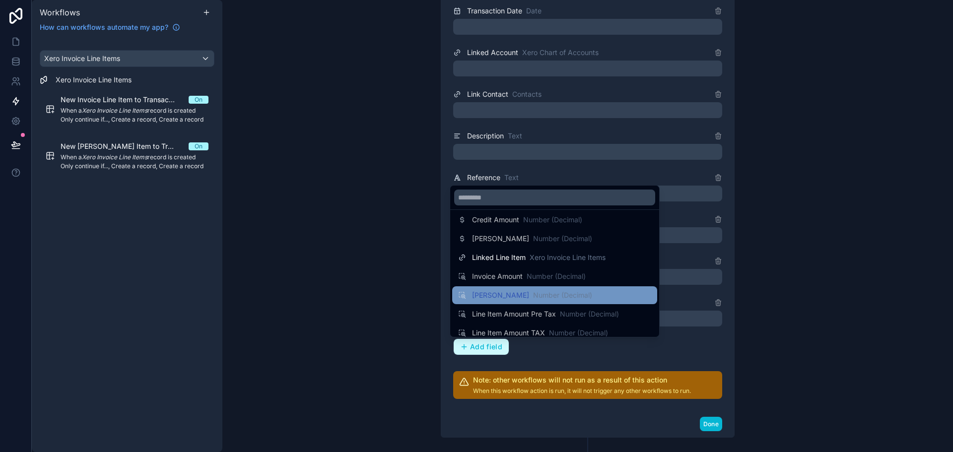
scroll to position [99, 0]
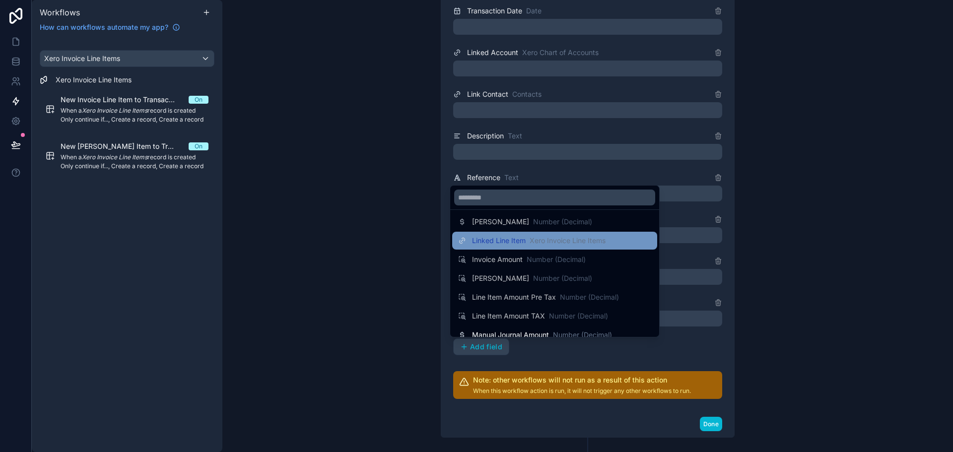
click at [537, 240] on span "Xero Invoice Line Items" at bounding box center [568, 241] width 76 height 10
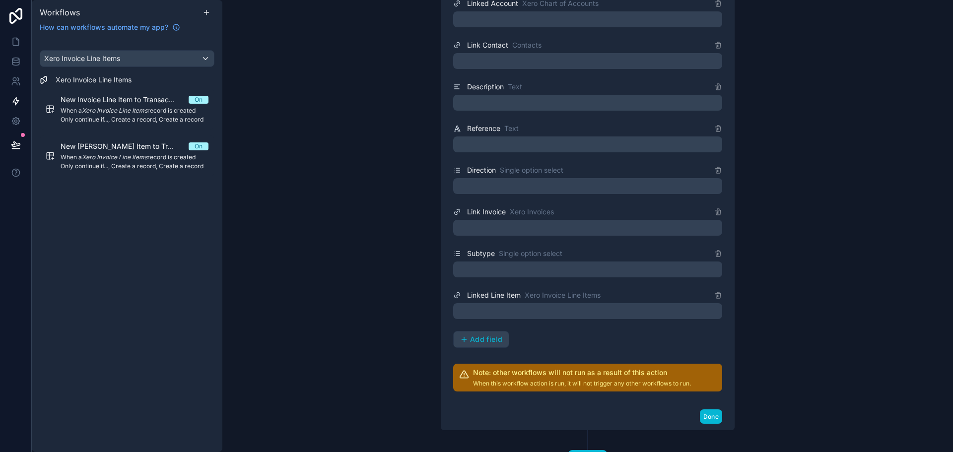
scroll to position [555, 0]
click at [485, 333] on button "Add field" at bounding box center [481, 339] width 55 height 16
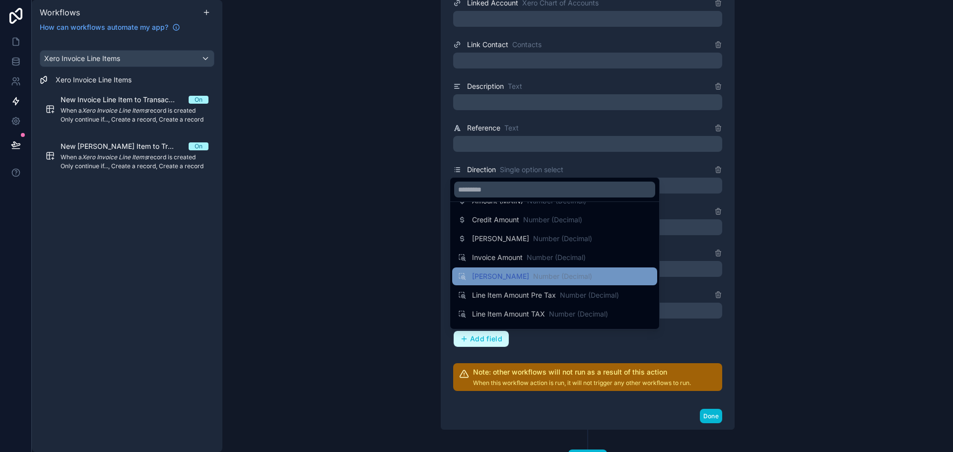
scroll to position [99, 0]
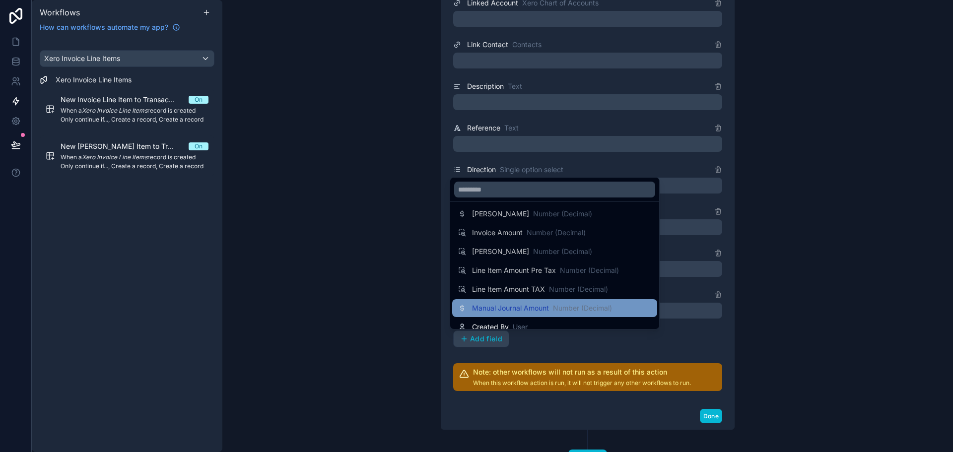
click at [522, 314] on div "Manual Journal Amount Number (Decimal)" at bounding box center [554, 308] width 205 height 18
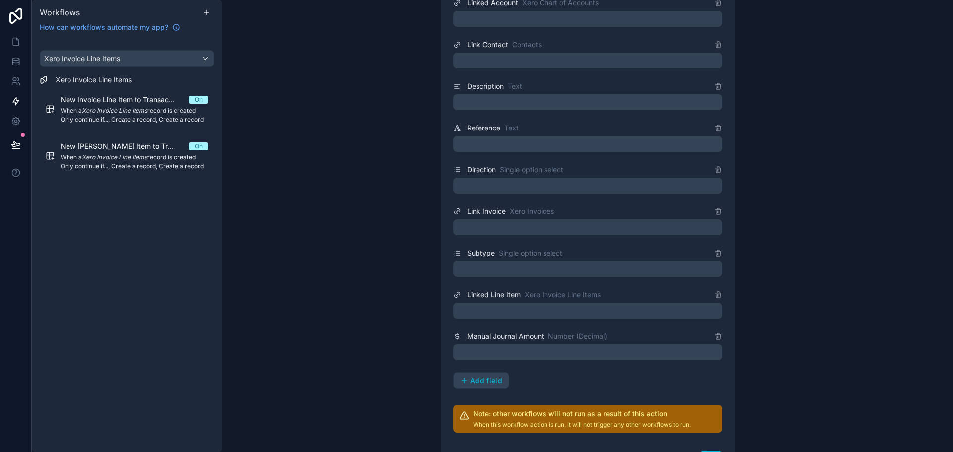
click at [710, 335] on div "Manual Journal Amount Number (Decimal)" at bounding box center [587, 337] width 269 height 12
click at [717, 335] on icon at bounding box center [718, 334] width 2 height 1
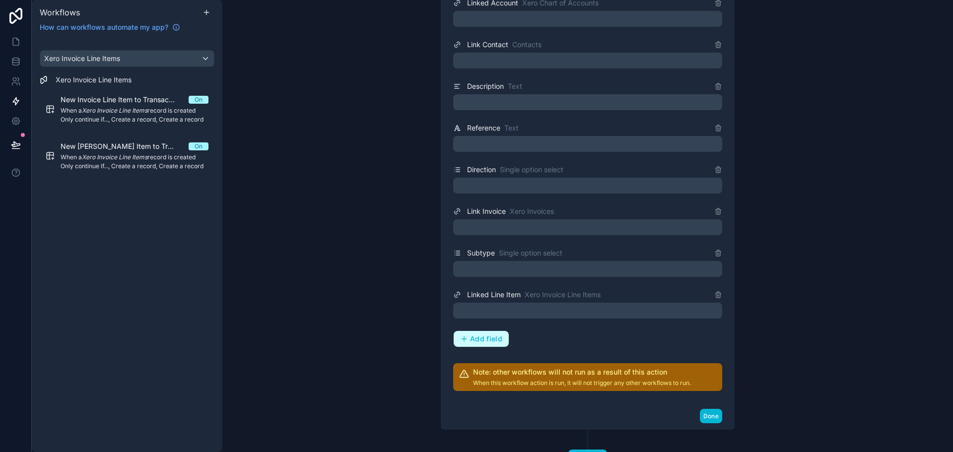
click at [480, 339] on span "Add field" at bounding box center [486, 339] width 32 height 9
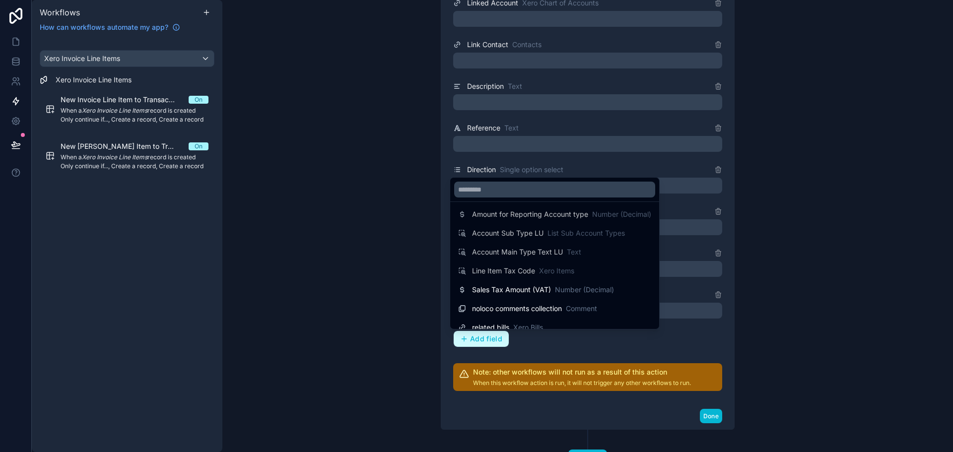
scroll to position [372, 0]
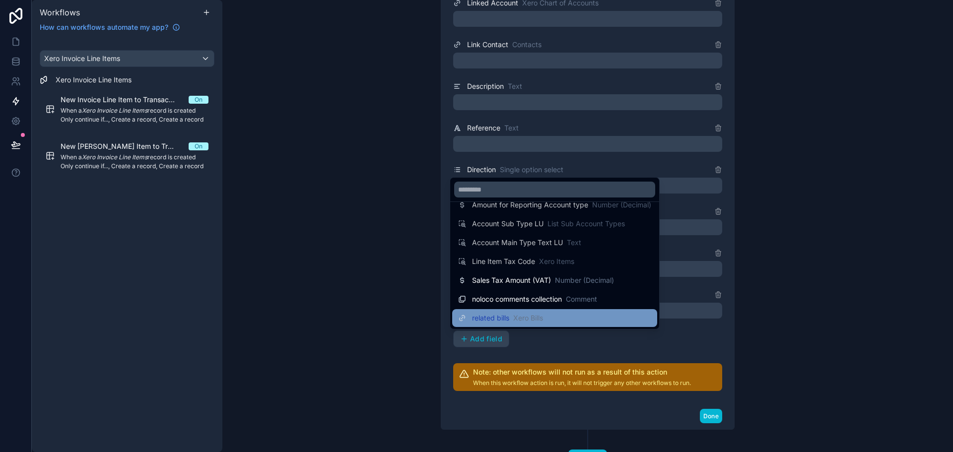
click at [553, 320] on div "related bills Xero Bills" at bounding box center [554, 318] width 193 height 12
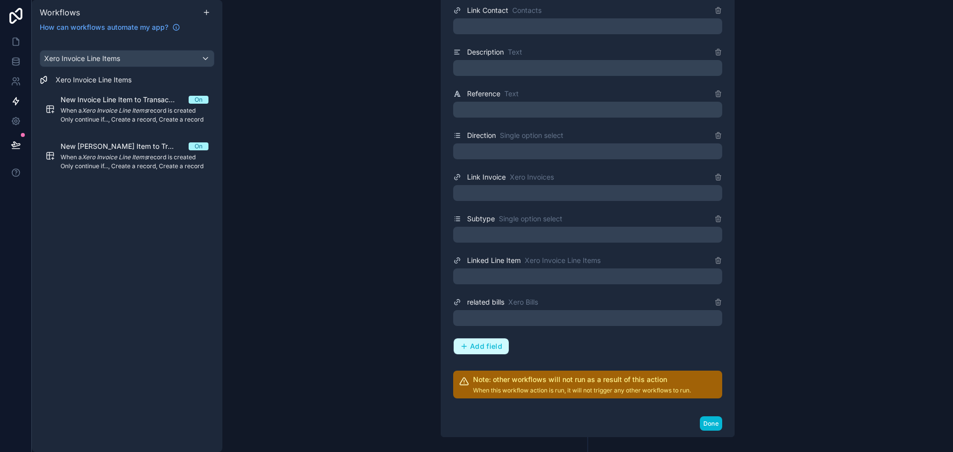
scroll to position [604, 0]
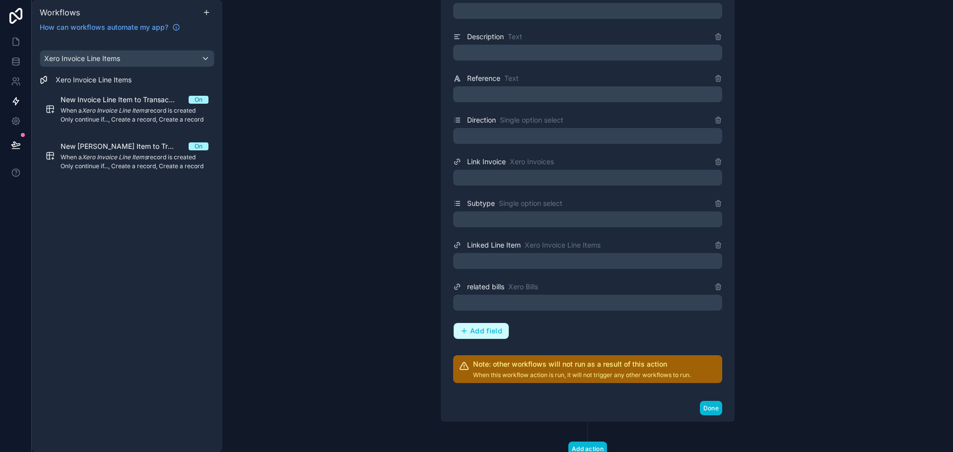
click at [489, 327] on span "Add field" at bounding box center [486, 331] width 32 height 9
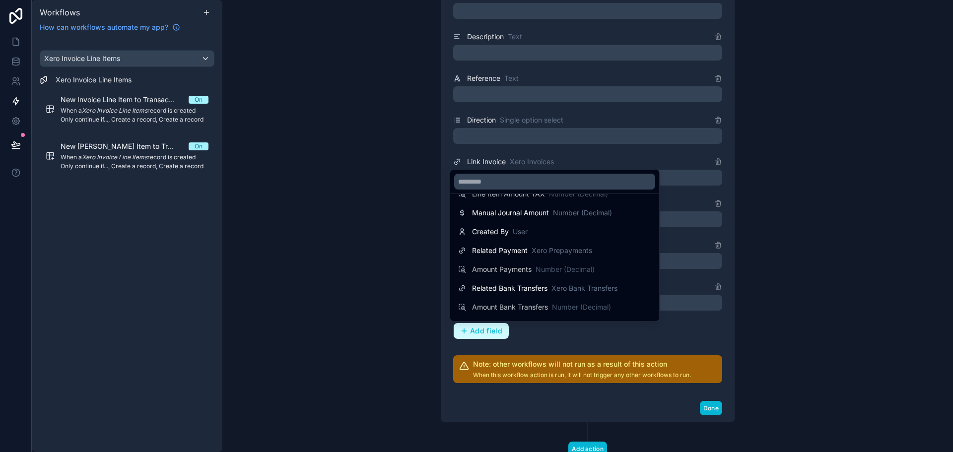
scroll to position [353, 0]
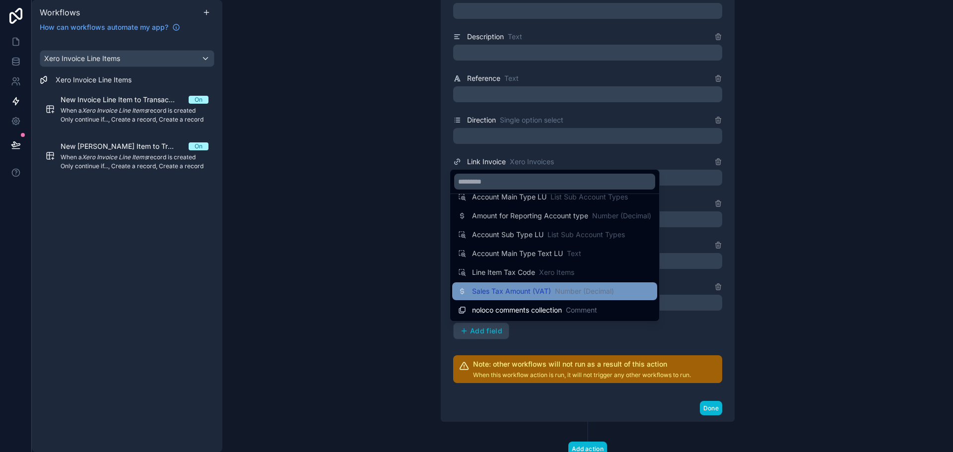
click at [550, 293] on span "Sales Tax Amount (VAT)" at bounding box center [511, 291] width 79 height 10
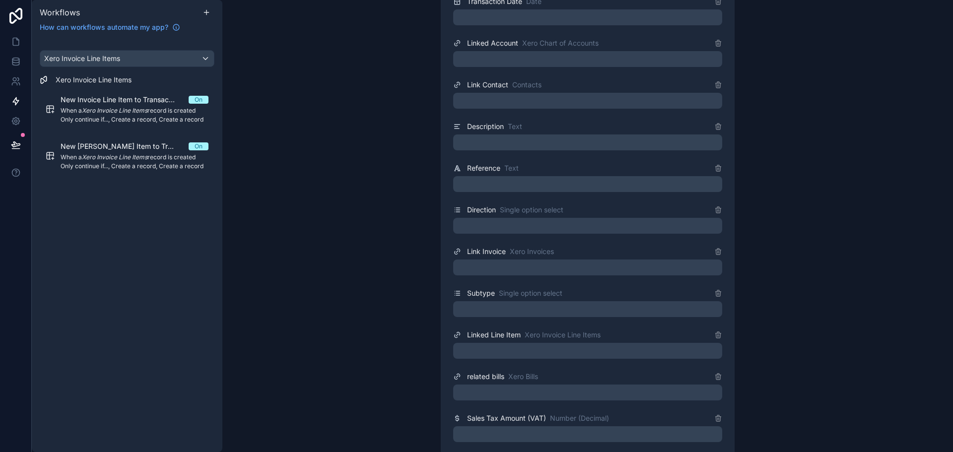
scroll to position [505, 0]
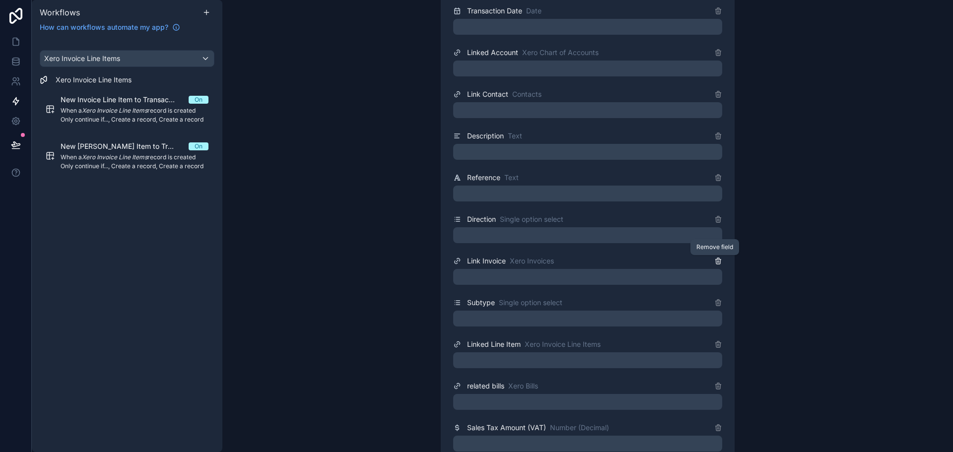
click at [715, 264] on icon at bounding box center [718, 261] width 8 height 8
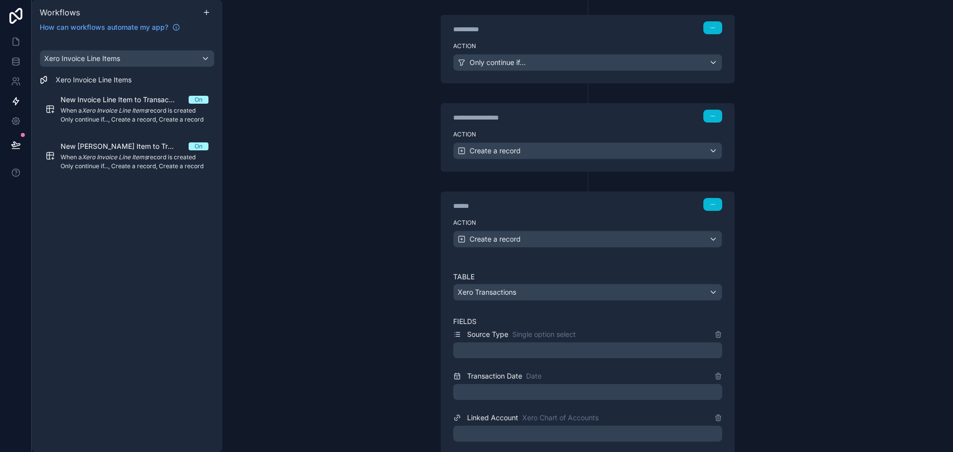
scroll to position [157, 0]
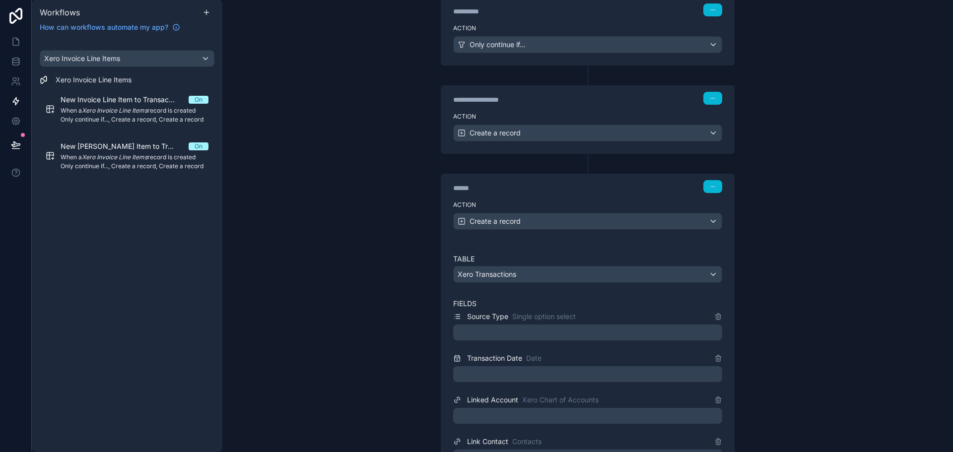
click at [537, 340] on div at bounding box center [587, 333] width 269 height 16
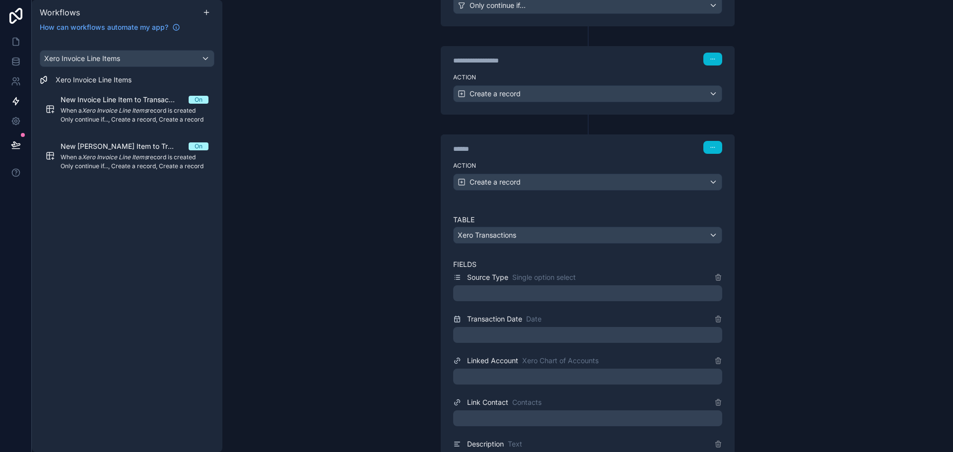
scroll to position [257, 0]
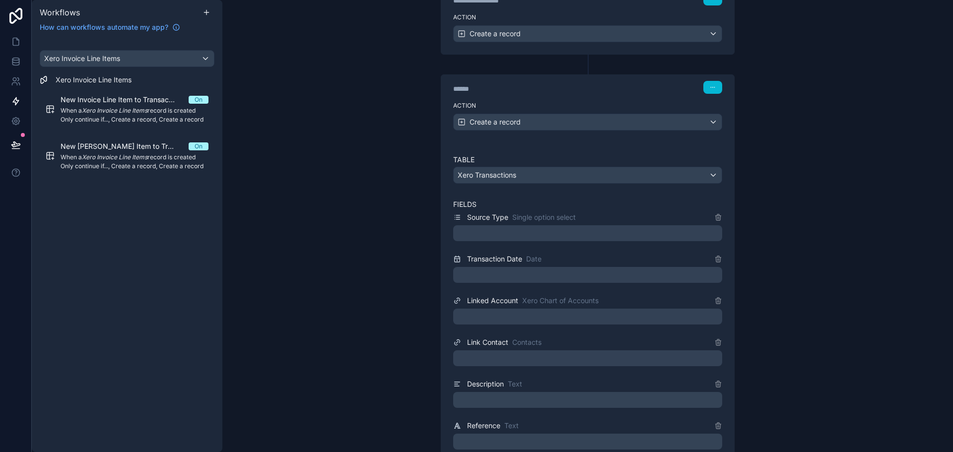
click at [544, 238] on div at bounding box center [587, 233] width 269 height 16
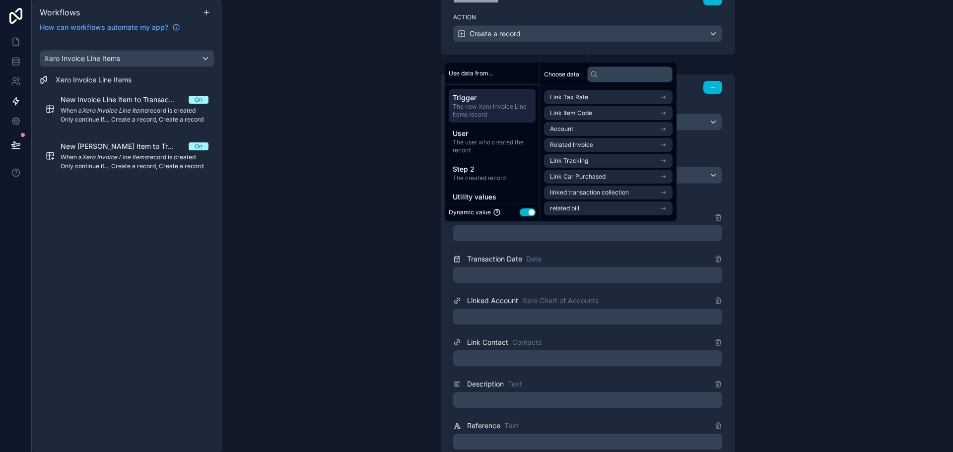
click at [529, 212] on button "Use setting" at bounding box center [528, 213] width 16 height 8
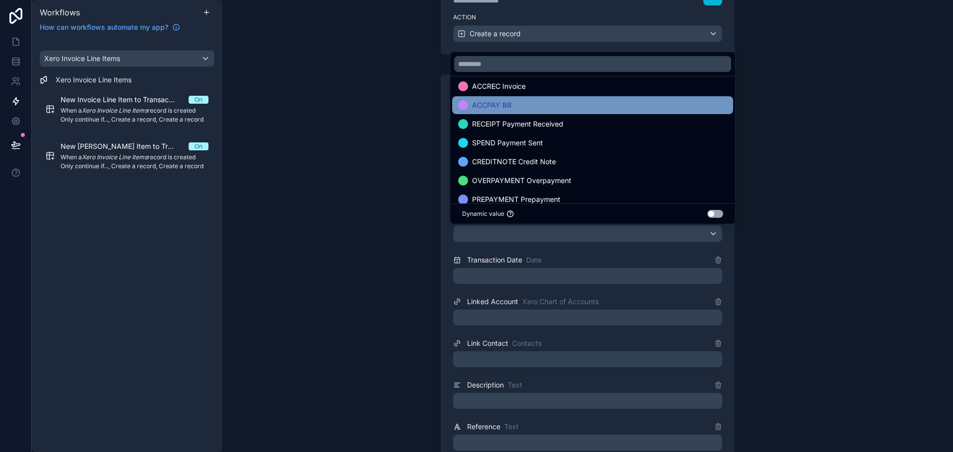
scroll to position [0, 0]
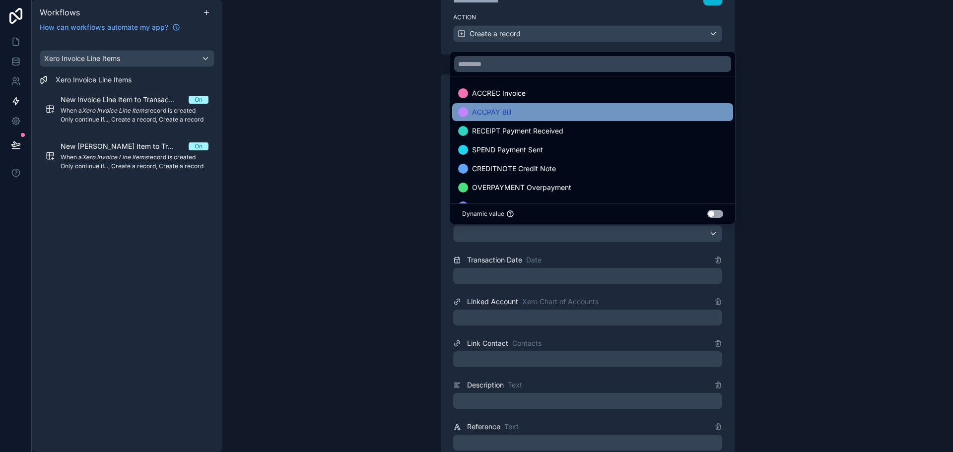
click at [559, 113] on div "ACCPAY Bill" at bounding box center [592, 112] width 269 height 12
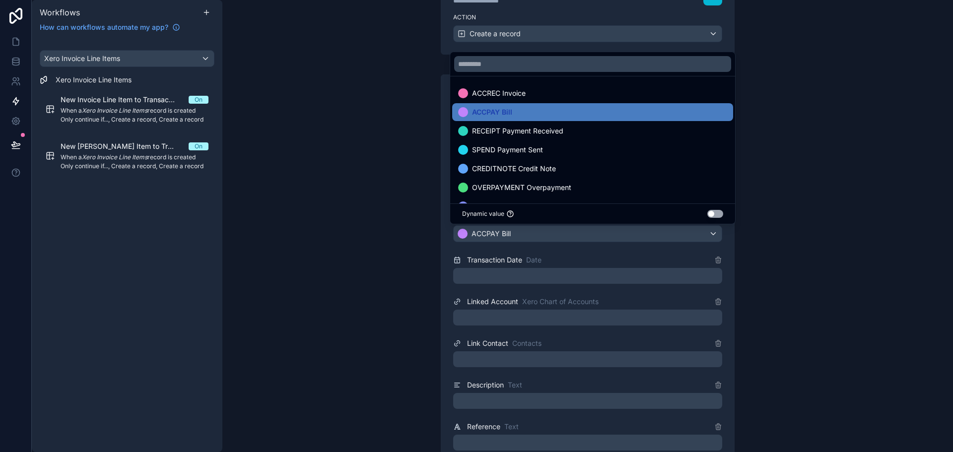
click at [430, 260] on div "****** Step 3 Action Create a record Table Xero Transactions Fields Source Type…" at bounding box center [588, 413] width 318 height 716
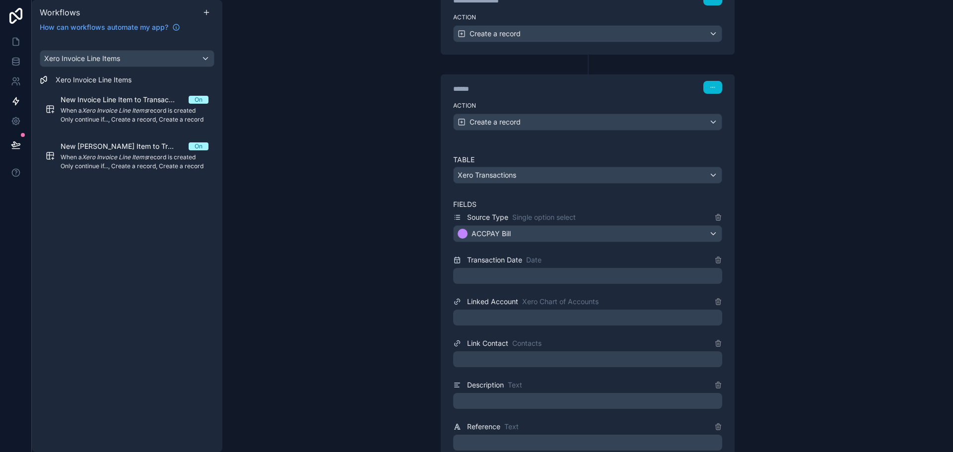
click at [500, 273] on div at bounding box center [587, 276] width 269 height 16
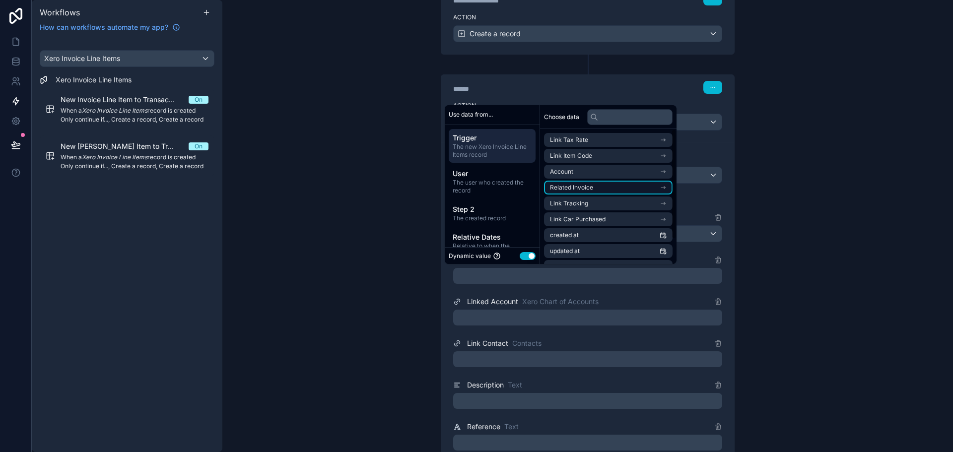
click at [609, 189] on li "Related Invoice" at bounding box center [608, 188] width 129 height 14
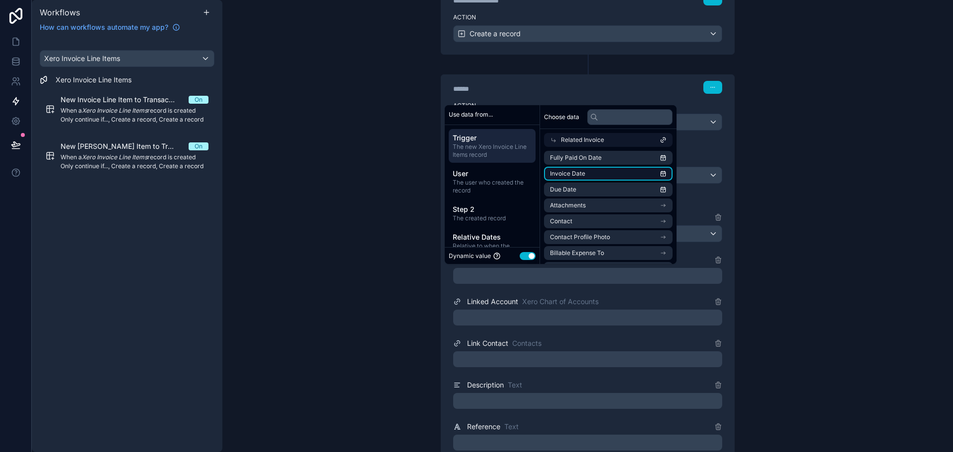
click at [613, 174] on li "Invoice Date" at bounding box center [608, 174] width 129 height 14
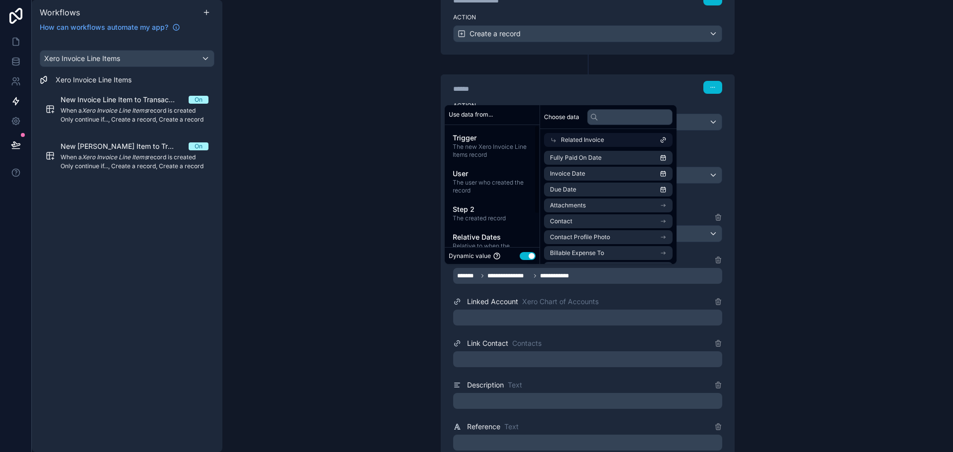
click at [429, 260] on div "**********" at bounding box center [588, 413] width 318 height 716
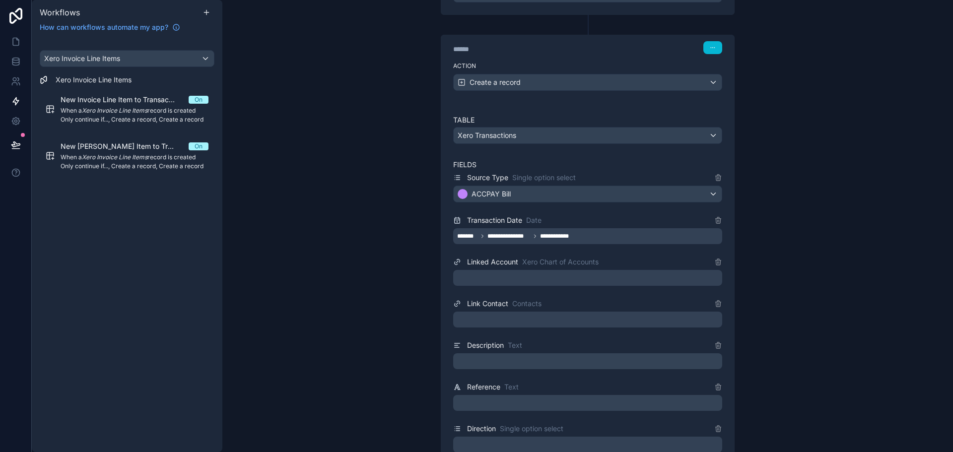
scroll to position [356, 0]
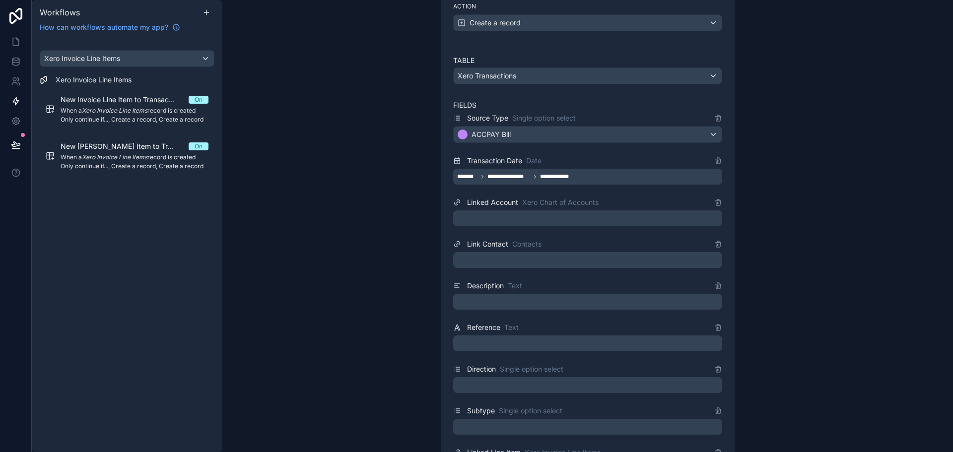
click at [498, 212] on div at bounding box center [587, 219] width 269 height 16
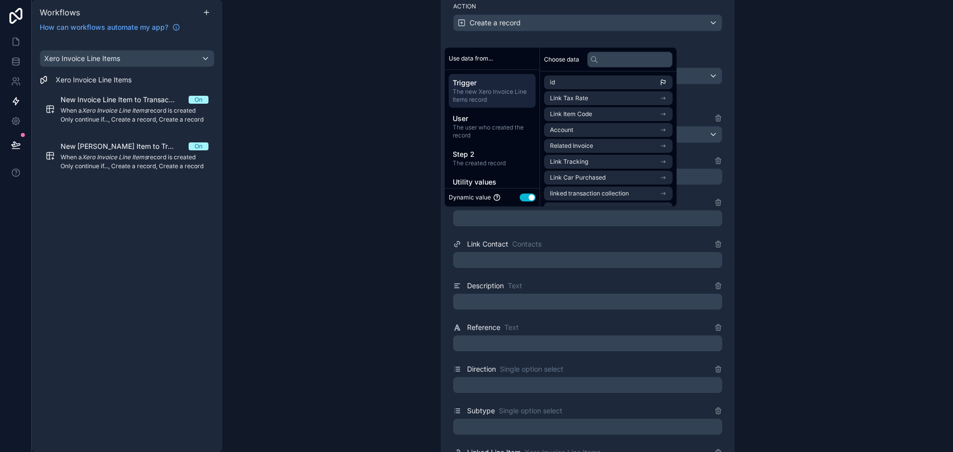
click at [528, 197] on button "Use setting" at bounding box center [528, 198] width 16 height 8
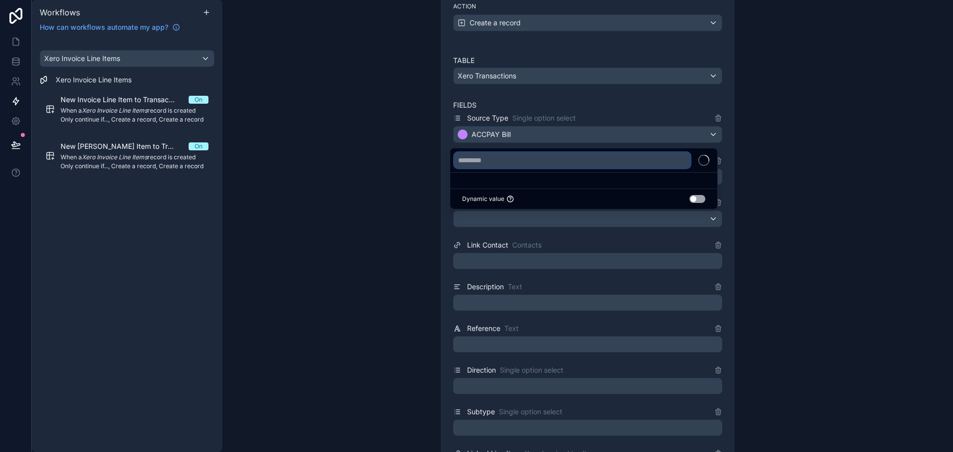
click at [529, 159] on input "text" at bounding box center [572, 160] width 236 height 16
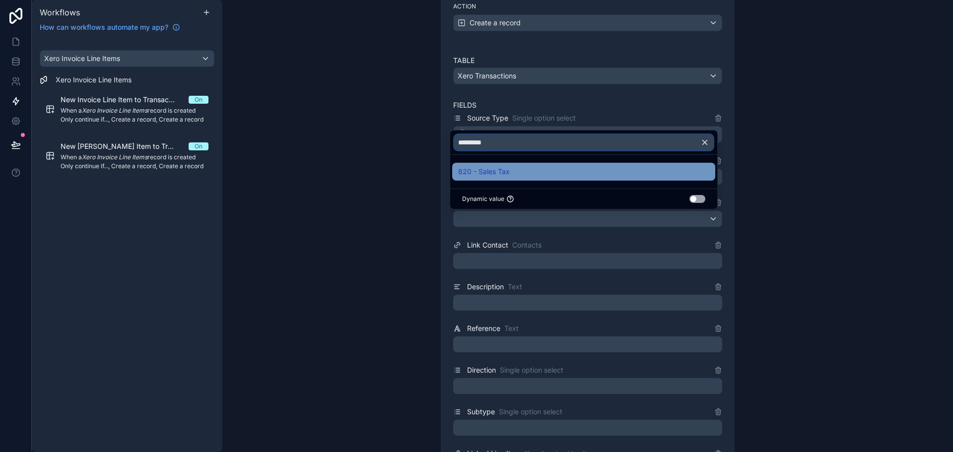
type input "*********"
click at [505, 173] on span "820 - Sales Tax" at bounding box center [484, 172] width 52 height 12
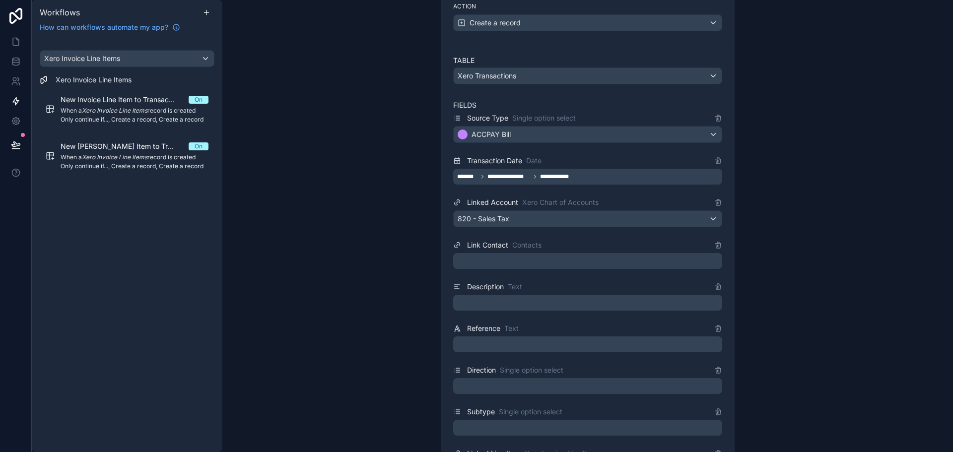
click at [364, 227] on div "**********" at bounding box center [587, 226] width 731 height 452
click at [527, 262] on div at bounding box center [587, 261] width 269 height 16
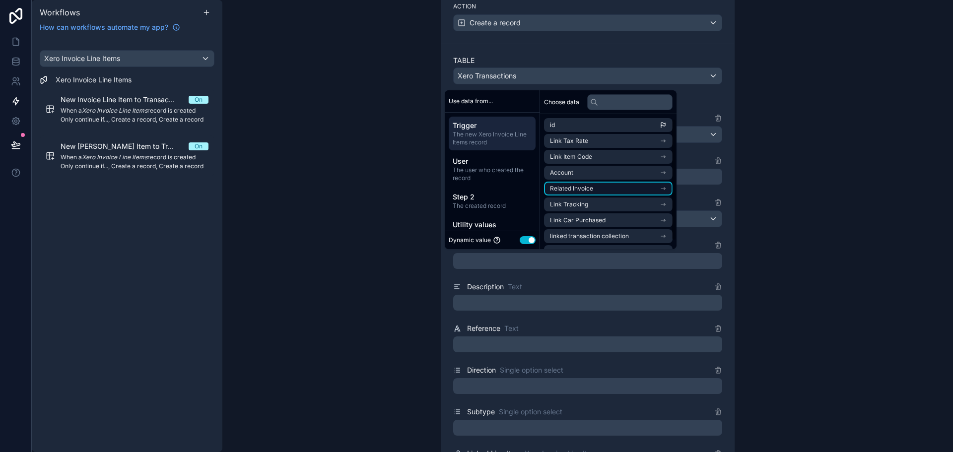
scroll to position [14, 0]
click at [602, 177] on li "Related Invoice" at bounding box center [608, 175] width 129 height 14
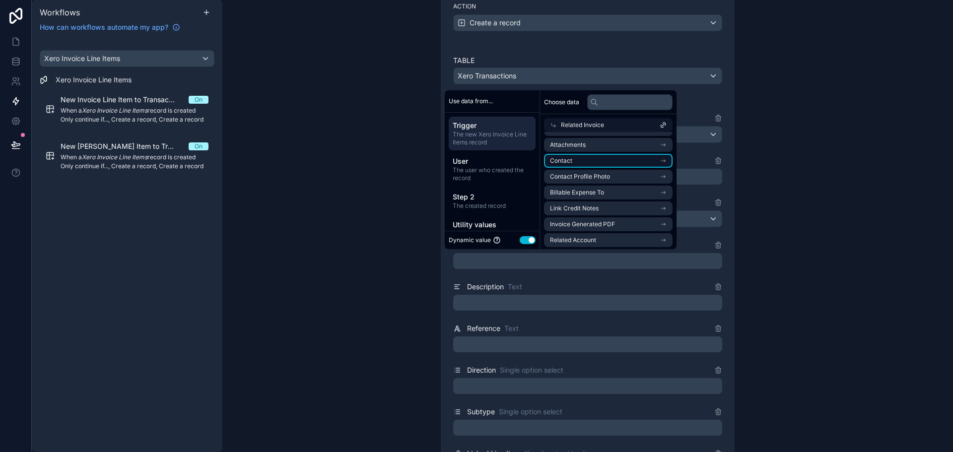
click at [605, 162] on li "Contact" at bounding box center [608, 161] width 129 height 14
click at [580, 153] on li "id" at bounding box center [608, 159] width 129 height 14
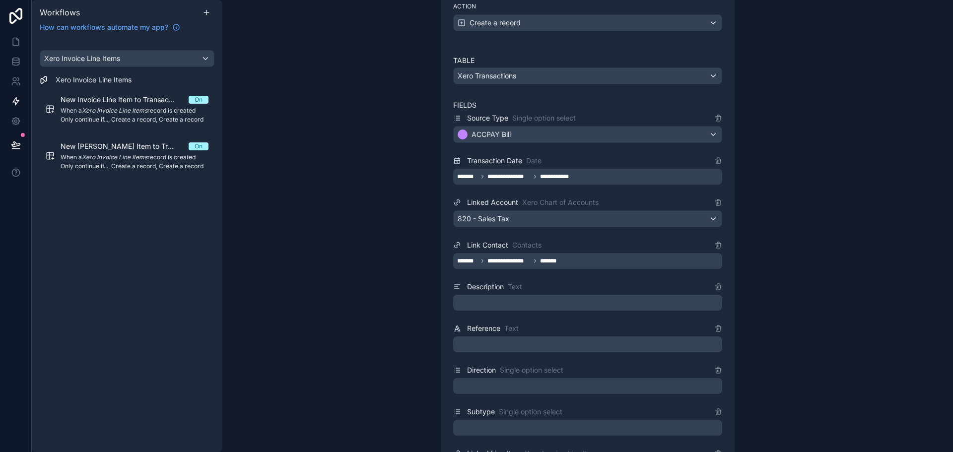
drag, startPoint x: 371, startPoint y: 245, endPoint x: 460, endPoint y: 295, distance: 102.2
click at [371, 246] on div "**********" at bounding box center [587, 226] width 731 height 452
click at [482, 297] on p "﻿" at bounding box center [588, 303] width 263 height 12
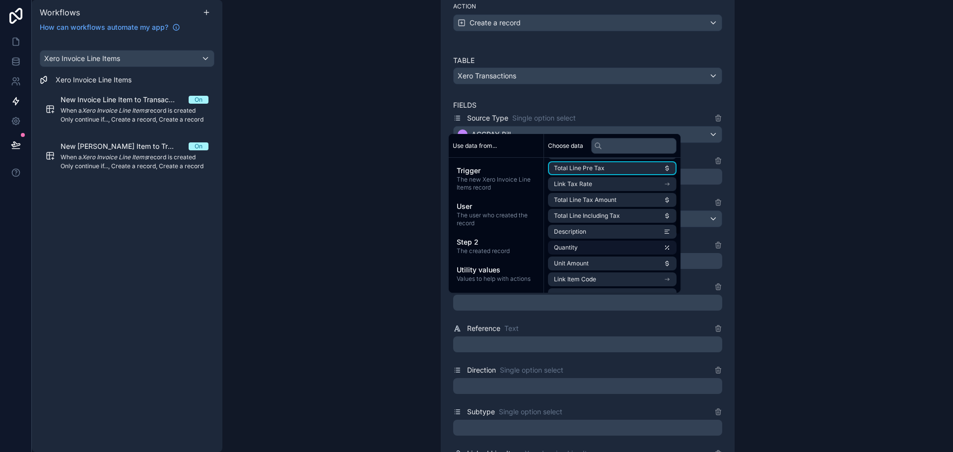
scroll to position [50, 0]
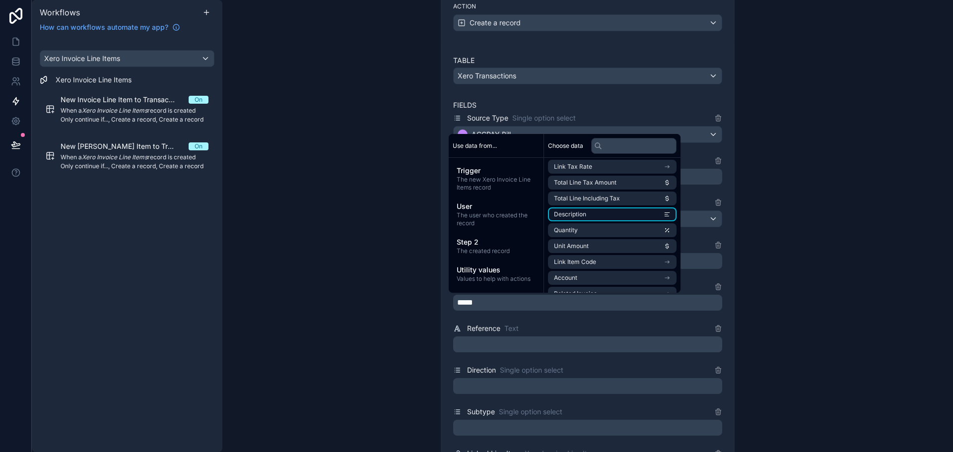
click at [602, 218] on li "Description" at bounding box center [612, 215] width 129 height 14
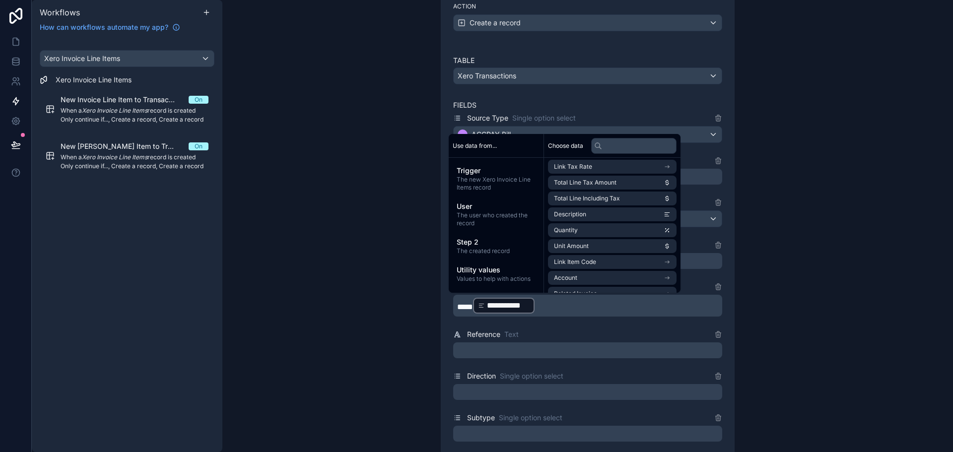
click at [488, 353] on p "﻿" at bounding box center [588, 351] width 263 height 12
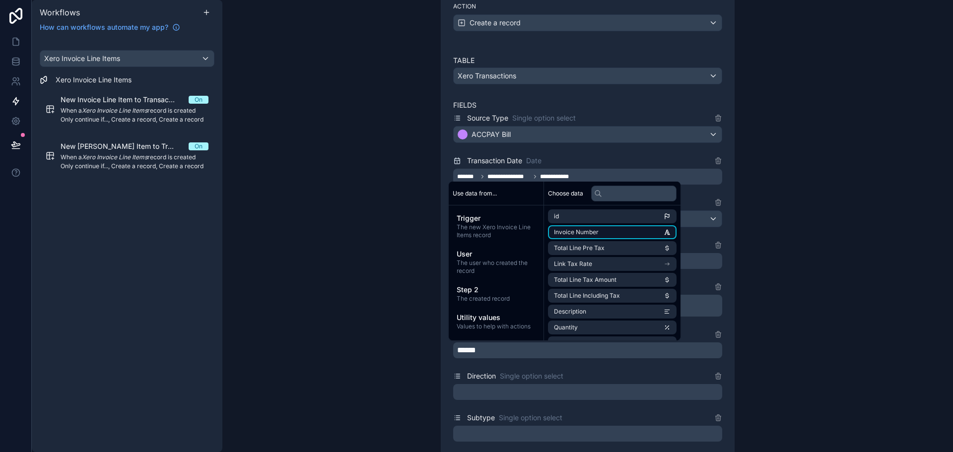
click at [602, 230] on li "Invoice Number" at bounding box center [612, 232] width 129 height 14
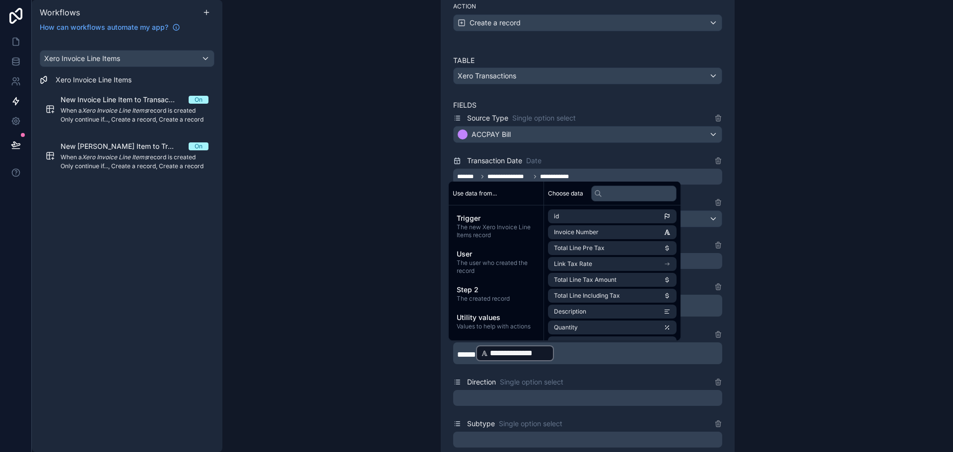
click at [406, 361] on div "**********" at bounding box center [587, 226] width 731 height 452
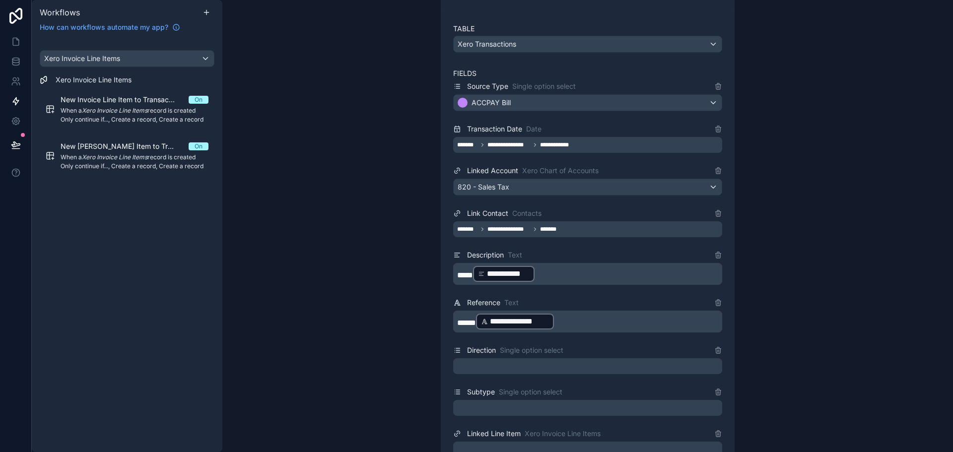
scroll to position [406, 0]
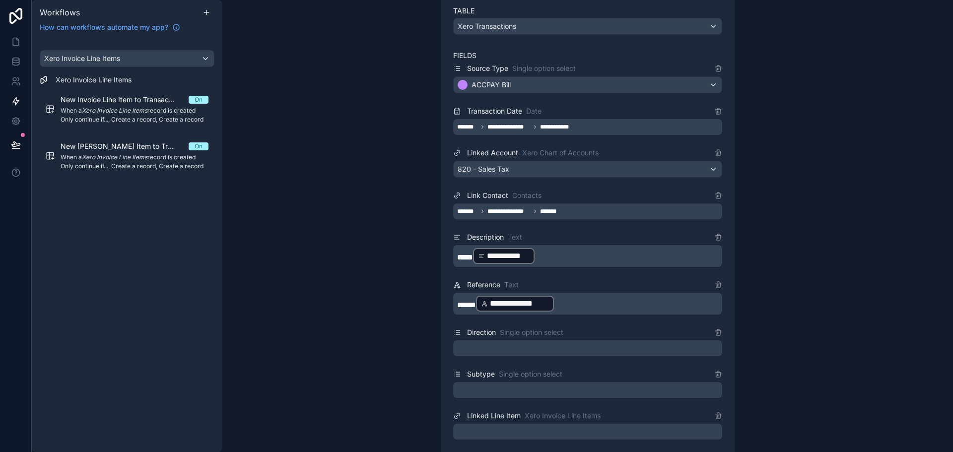
click at [471, 349] on div at bounding box center [587, 349] width 269 height 16
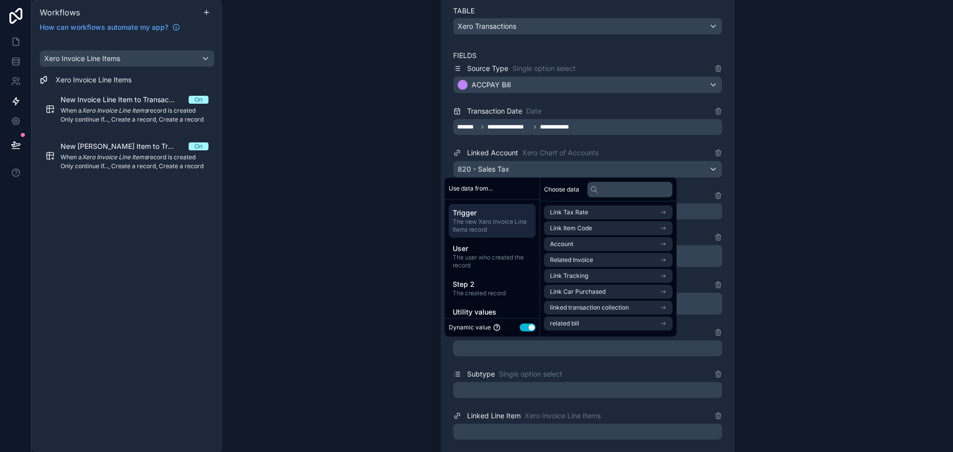
click at [525, 329] on button "Use setting" at bounding box center [528, 328] width 16 height 8
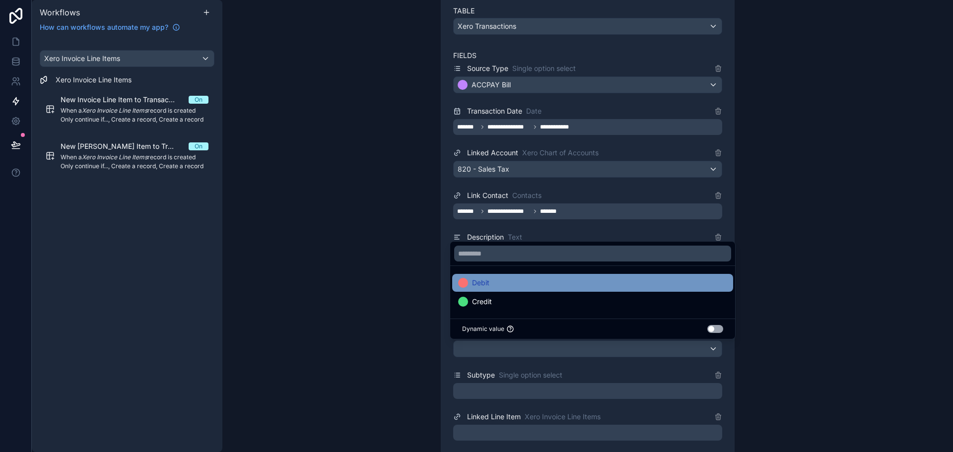
click at [477, 283] on span "Debit" at bounding box center [480, 283] width 17 height 12
click at [415, 336] on div "**********" at bounding box center [587, 226] width 731 height 452
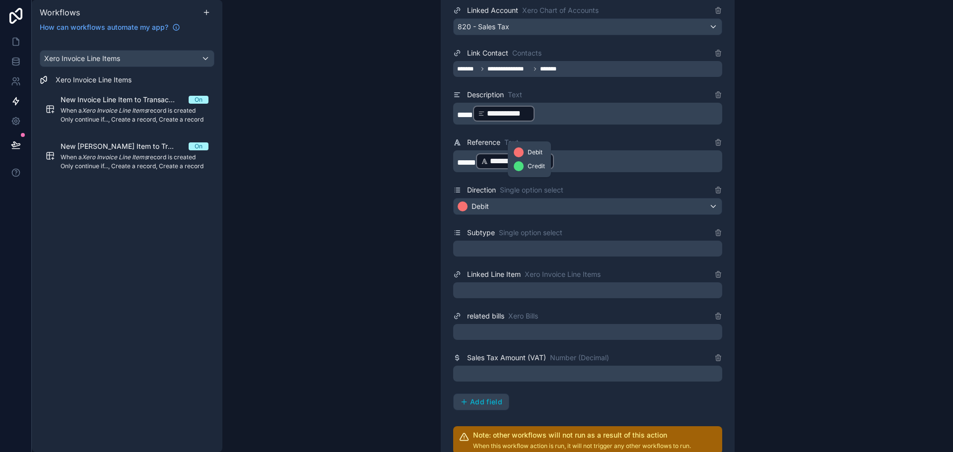
scroll to position [604, 0]
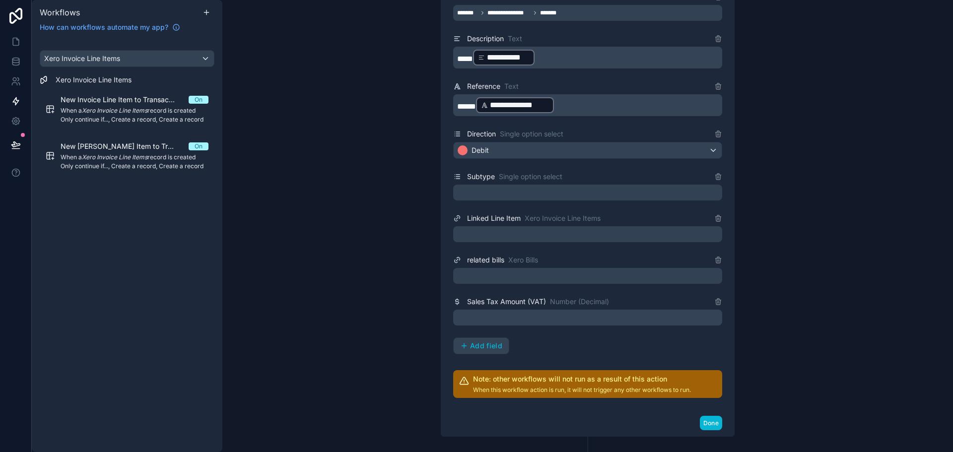
click at [500, 190] on div at bounding box center [587, 193] width 269 height 16
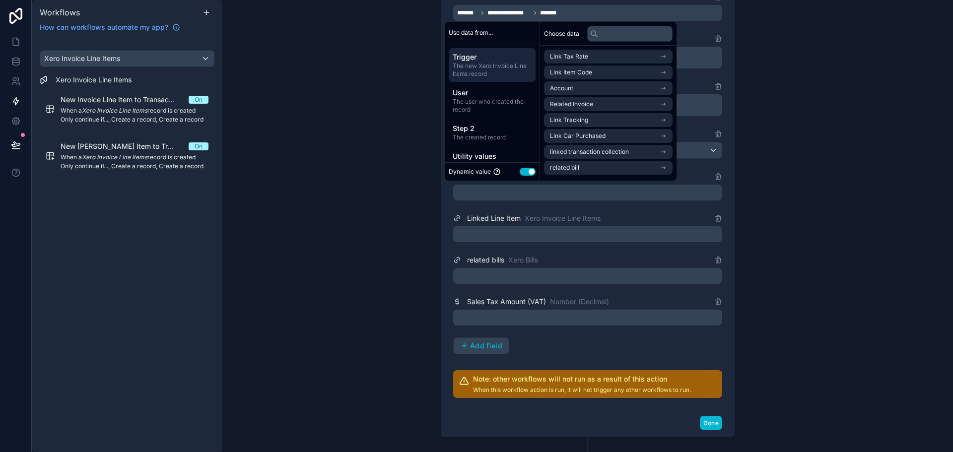
click at [529, 172] on button "Use setting" at bounding box center [528, 172] width 16 height 8
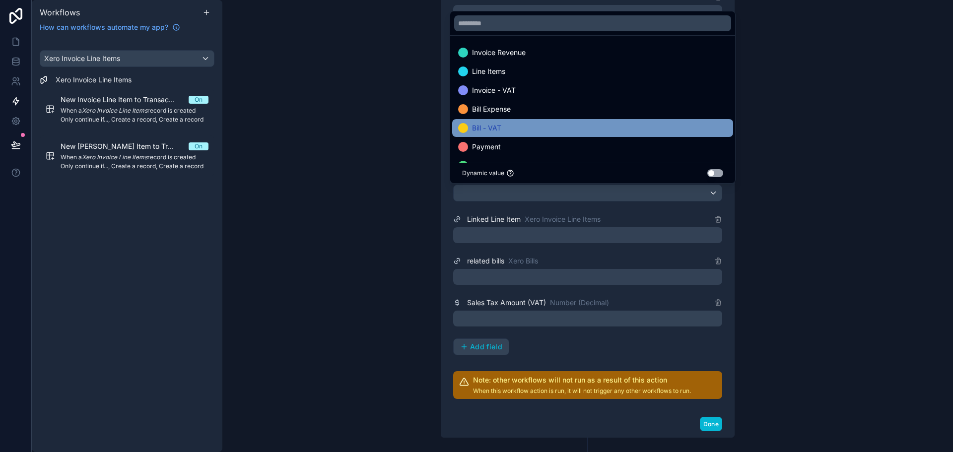
click at [536, 126] on div "Bill - VAT" at bounding box center [592, 128] width 269 height 12
click at [399, 227] on div "**********" at bounding box center [587, 226] width 731 height 452
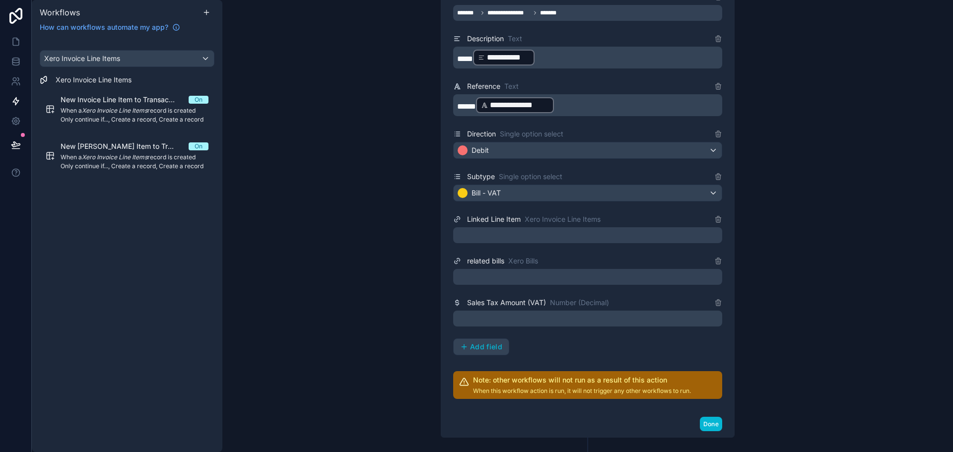
click at [485, 233] on div at bounding box center [587, 235] width 269 height 16
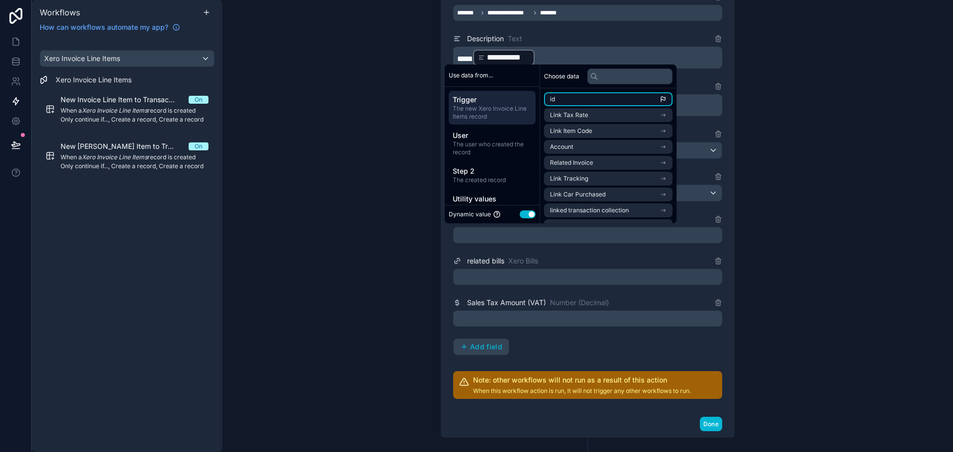
click at [584, 95] on li "id" at bounding box center [608, 99] width 129 height 14
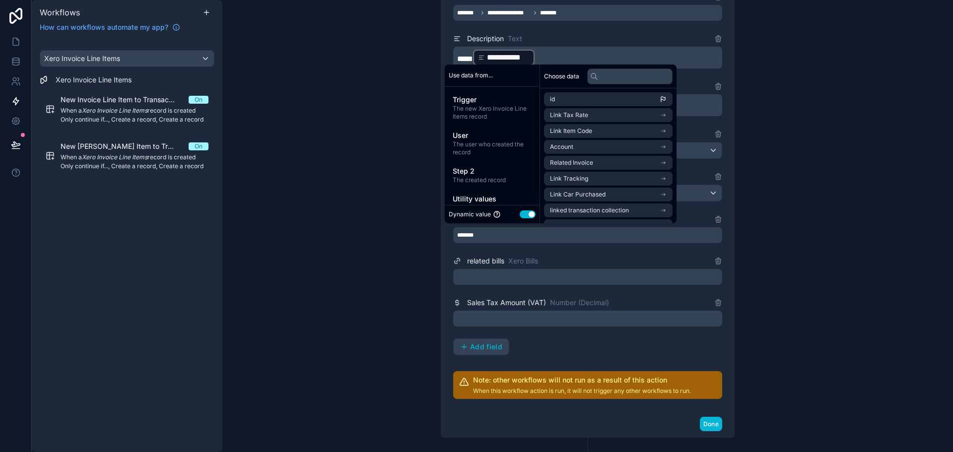
click at [402, 239] on div "**********" at bounding box center [587, 226] width 731 height 452
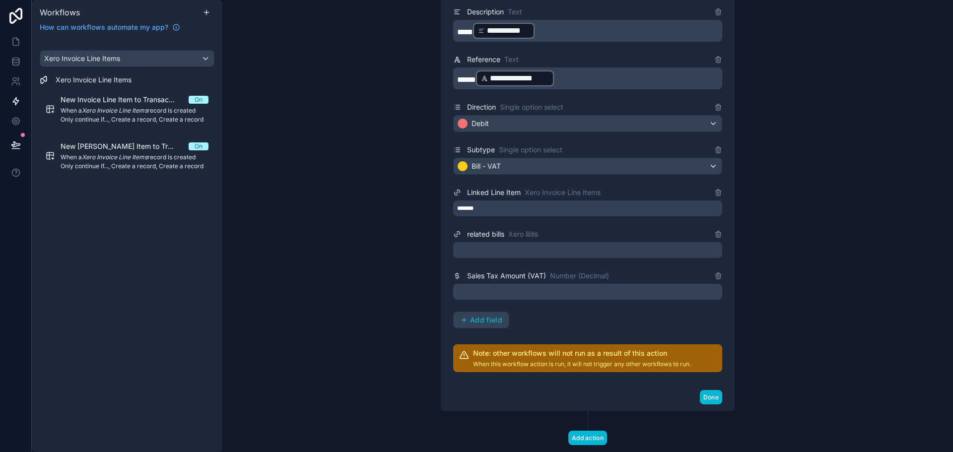
scroll to position [654, 0]
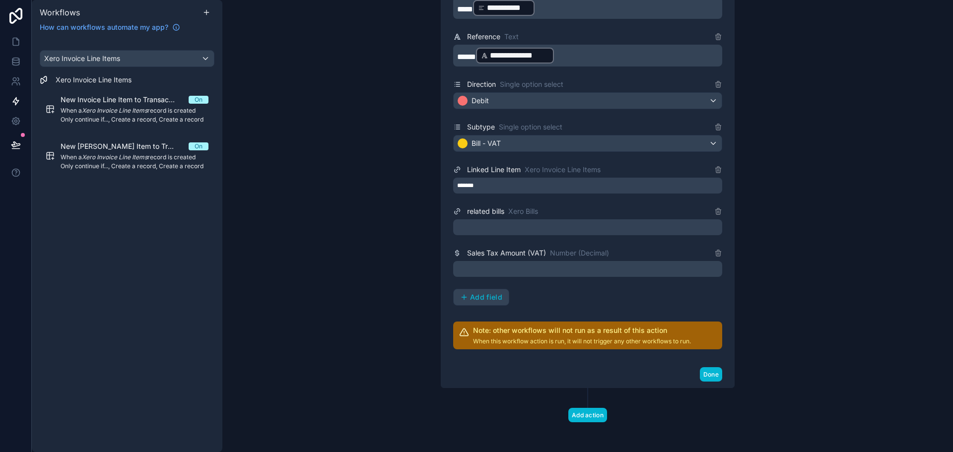
click at [499, 218] on div "related bills Xero Bills" at bounding box center [587, 221] width 269 height 30
click at [500, 229] on div at bounding box center [587, 227] width 269 height 16
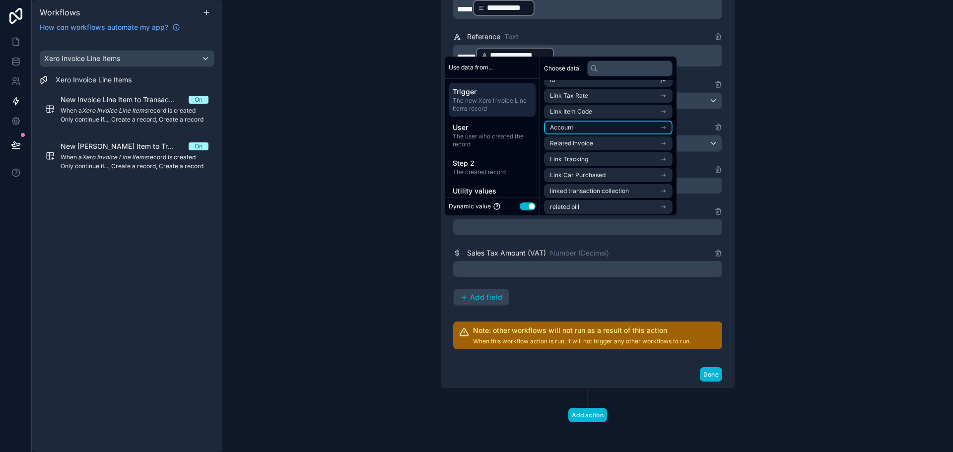
scroll to position [14, 0]
click at [600, 141] on li "Related Invoice" at bounding box center [608, 141] width 129 height 14
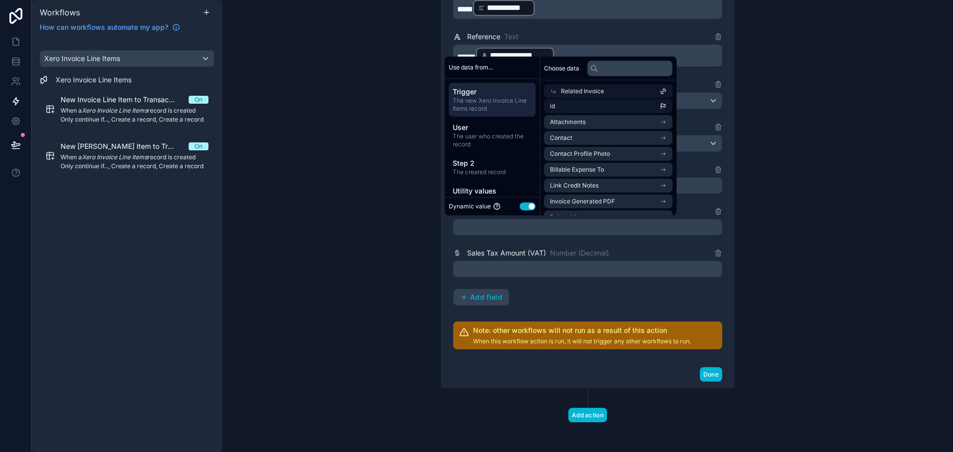
scroll to position [0, 0]
click at [599, 106] on li "id" at bounding box center [608, 109] width 129 height 14
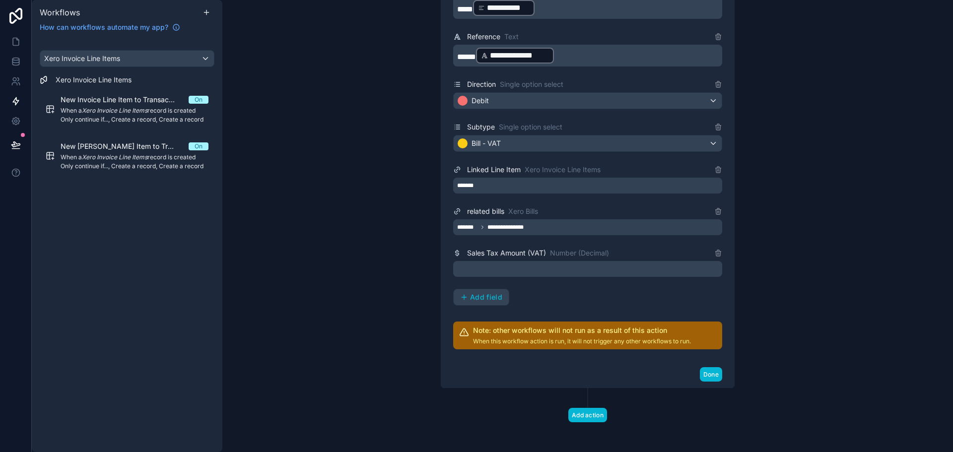
click at [337, 247] on div "**********" at bounding box center [587, 226] width 731 height 452
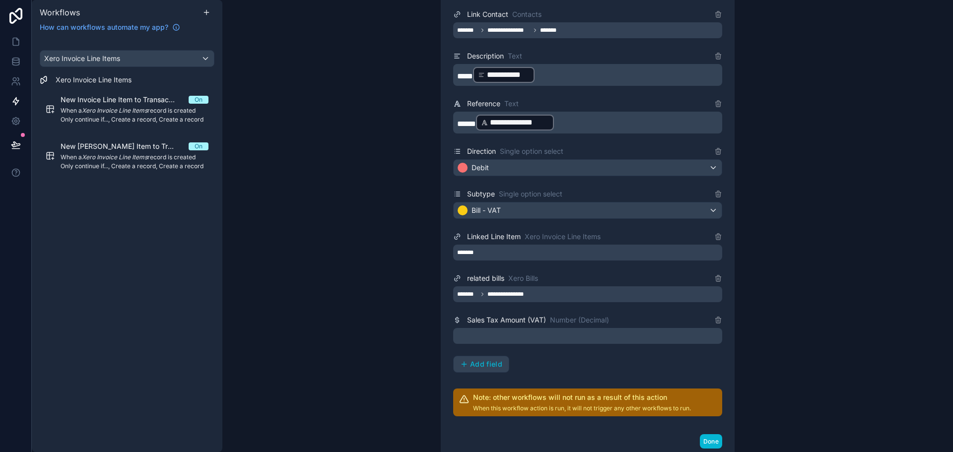
scroll to position [604, 0]
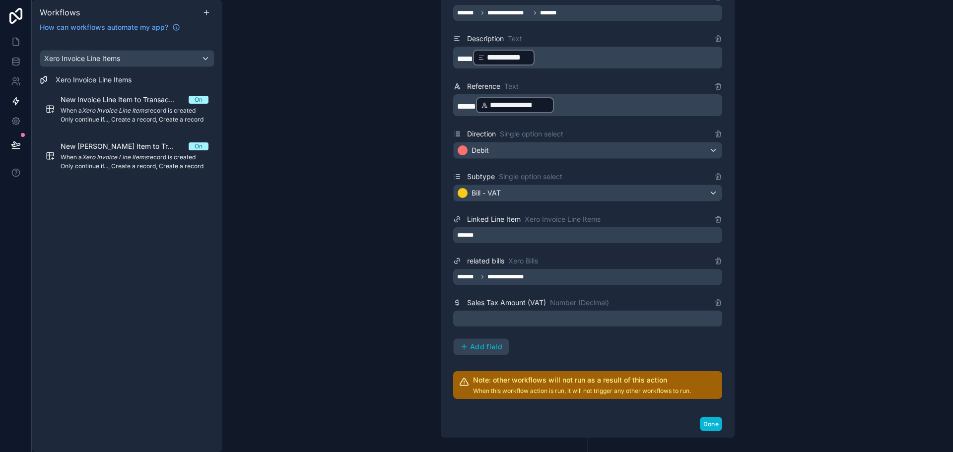
click at [487, 324] on p "﻿" at bounding box center [588, 319] width 263 height 12
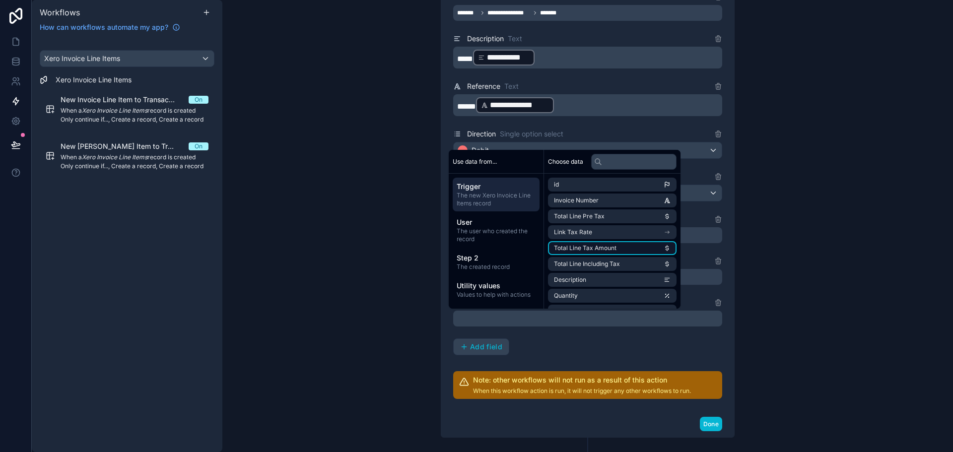
click at [630, 250] on li "Total Line Tax Amount" at bounding box center [612, 248] width 129 height 14
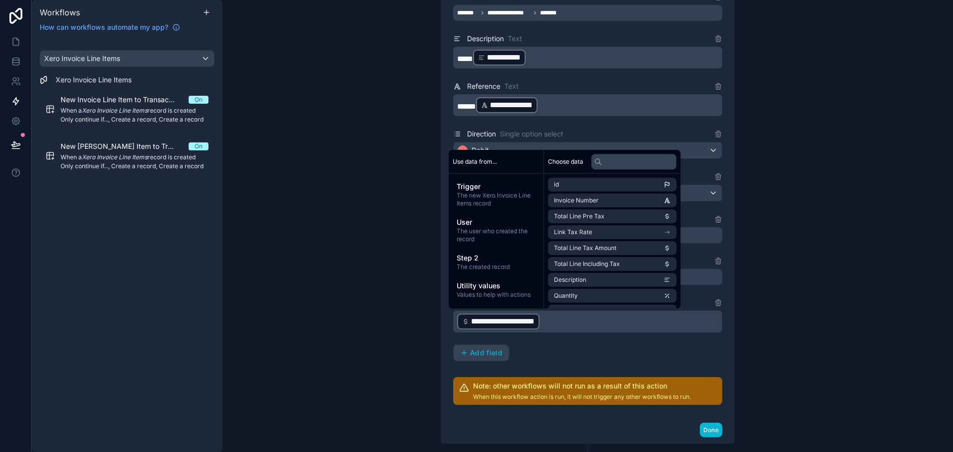
click at [807, 277] on div "**********" at bounding box center [587, 226] width 731 height 452
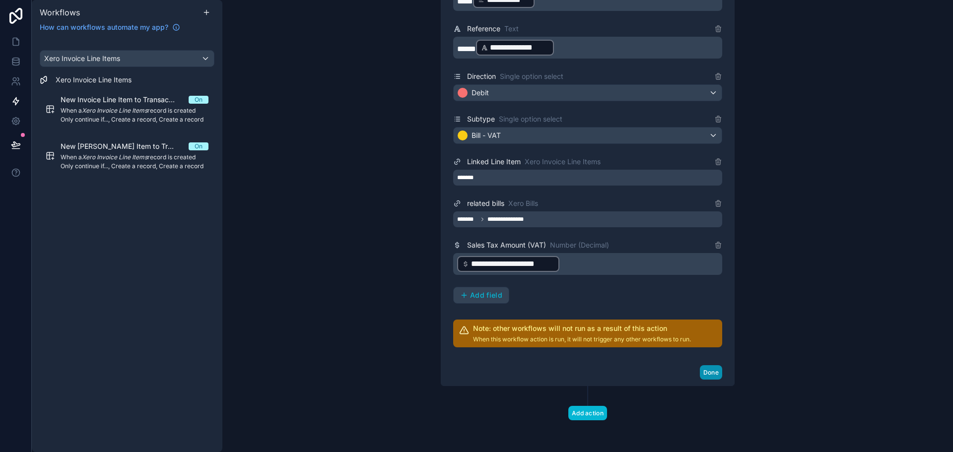
click at [707, 373] on button "Done" at bounding box center [711, 372] width 22 height 14
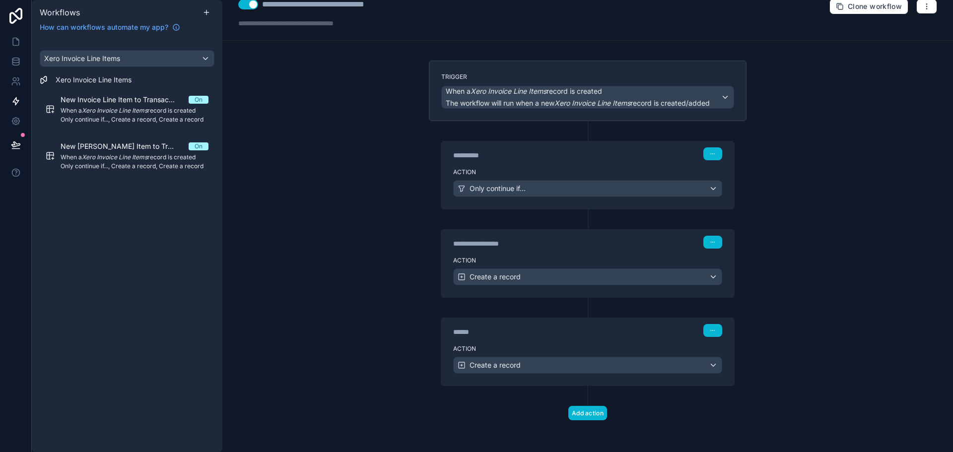
scroll to position [0, 0]
